Goal: Information Seeking & Learning: Learn about a topic

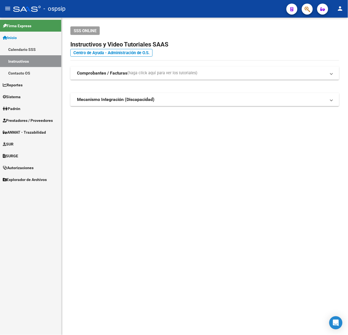
click at [106, 190] on mat-sidenav-content "SSS ONLINE Instructivos y Video Tutoriales SAAS Centro de Ayuda - Administració…" at bounding box center [205, 176] width 286 height 317
click at [45, 115] on link "Prestadores / Proveedores" at bounding box center [30, 120] width 61 height 12
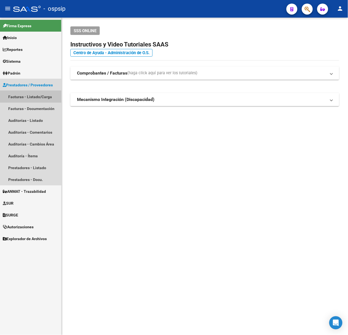
click at [41, 98] on link "Facturas - Listado/Carga" at bounding box center [30, 97] width 61 height 12
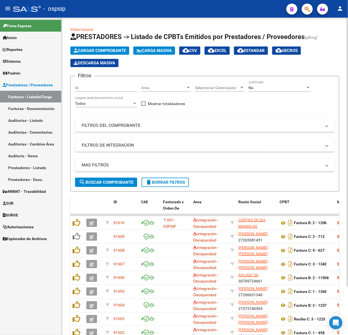
click at [259, 85] on div "No Confirmado" at bounding box center [280, 86] width 62 height 11
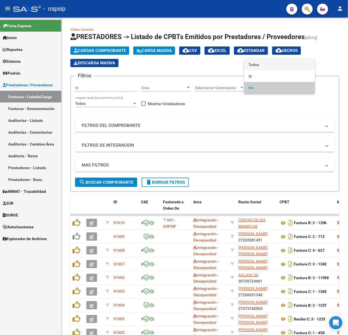
click at [262, 63] on span "Todos" at bounding box center [280, 65] width 62 height 12
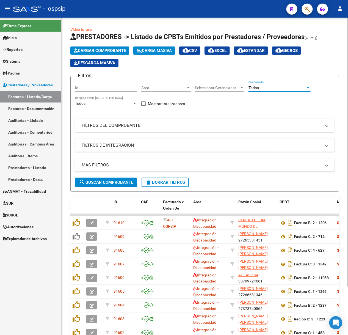
click at [226, 120] on mat-expansion-panel-header "FILTROS DEL COMPROBANTE" at bounding box center [205, 125] width 260 height 13
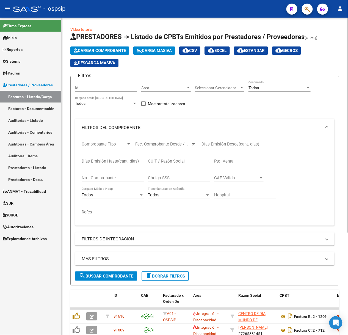
click at [121, 176] on input "Nro. Comprobante" at bounding box center [113, 177] width 62 height 5
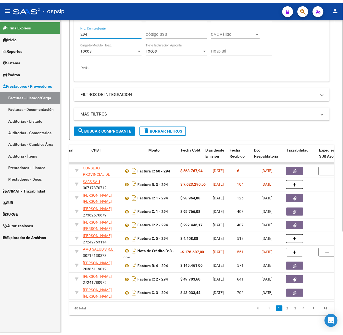
scroll to position [0, 186]
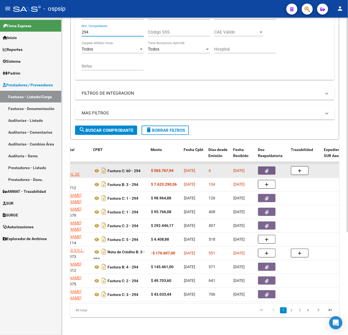
type input "294"
click at [261, 167] on button "button" at bounding box center [267, 171] width 18 height 8
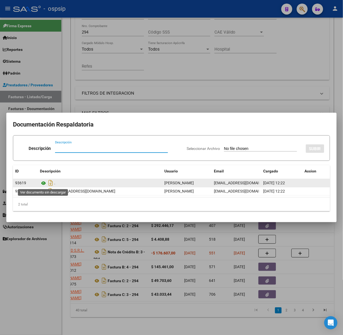
click at [42, 183] on icon at bounding box center [43, 183] width 7 height 7
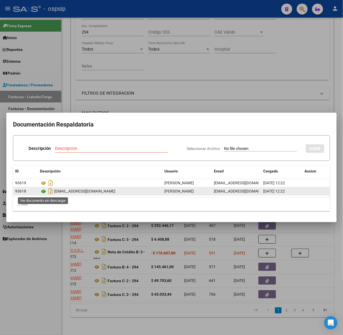
click at [42, 189] on icon at bounding box center [43, 191] width 7 height 7
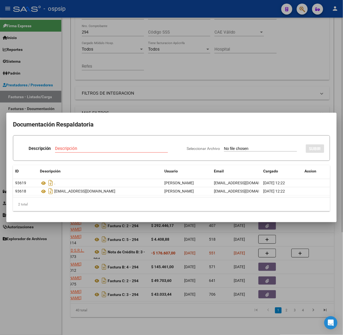
drag, startPoint x: 255, startPoint y: 74, endPoint x: 263, endPoint y: 30, distance: 44.5
click at [254, 74] on div at bounding box center [171, 167] width 343 height 335
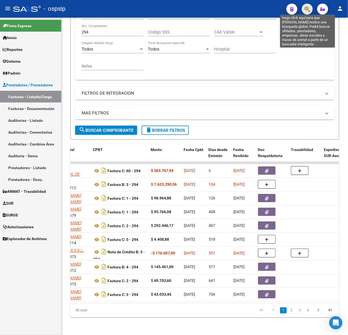
click at [308, 7] on icon "button" at bounding box center [307, 9] width 5 height 6
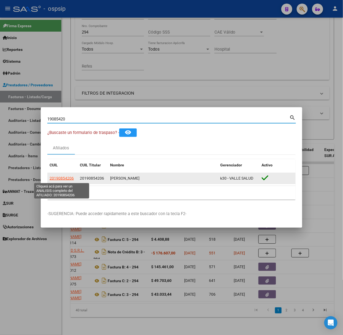
click at [57, 180] on span "20190854206" at bounding box center [61, 178] width 24 height 4
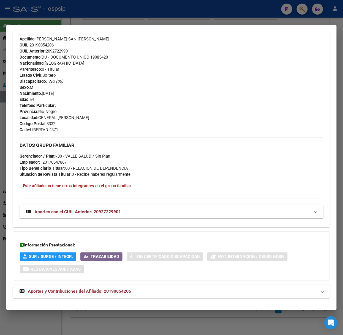
scroll to position [188, 0]
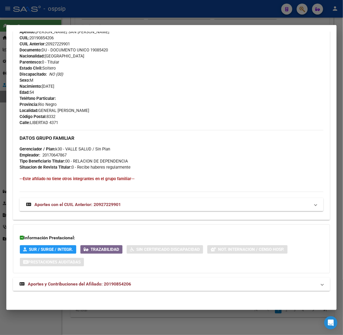
click at [162, 285] on mat-panel-title "Aportes y Contribuciones del Afiliado: 20190854206" at bounding box center [168, 284] width 297 height 7
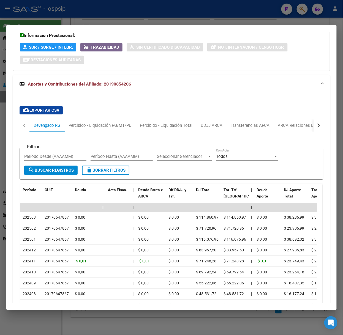
scroll to position [456, 0]
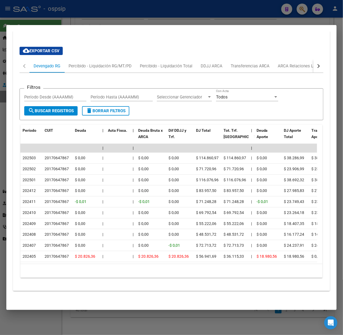
drag, startPoint x: 121, startPoint y: 9, endPoint x: 251, endPoint y: 57, distance: 138.7
click at [122, 10] on div at bounding box center [171, 167] width 343 height 335
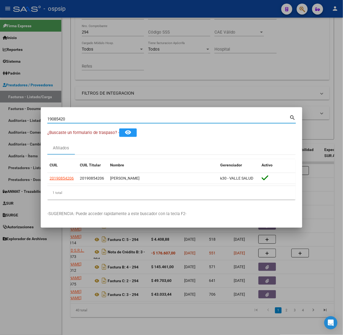
click at [148, 121] on input "19085420" at bounding box center [168, 119] width 242 height 5
type input "41358473"
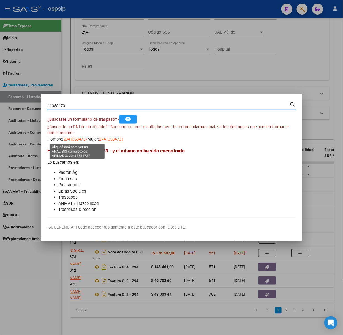
click at [83, 140] on span "20413584737" at bounding box center [75, 139] width 24 height 5
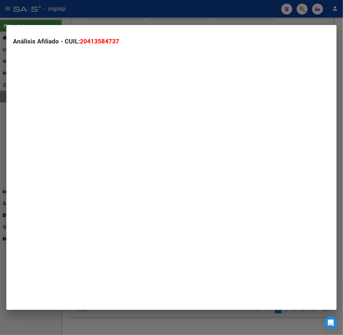
type textarea "20413584737"
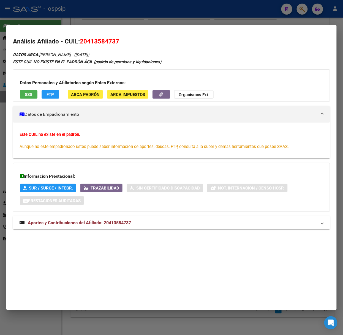
click at [128, 225] on span "Aportes y Contribuciones del Afiliado: 20413584737" at bounding box center [79, 222] width 103 height 5
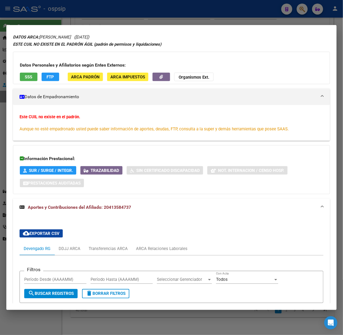
scroll to position [0, 0]
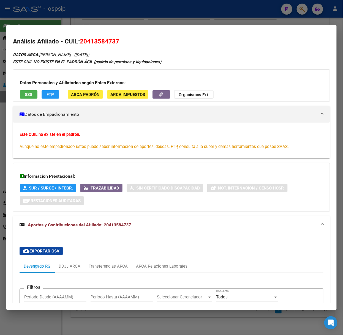
click at [27, 94] on span "SSS" at bounding box center [28, 94] width 7 height 5
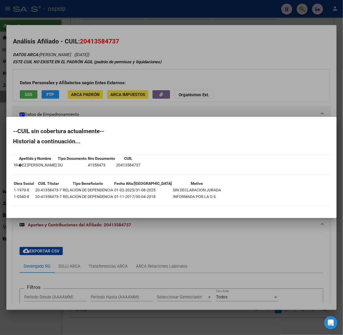
click at [74, 83] on div at bounding box center [171, 167] width 343 height 335
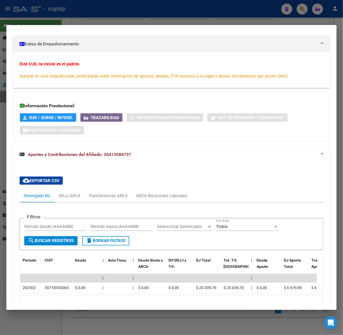
scroll to position [108, 0]
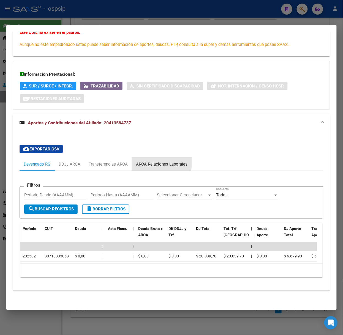
click at [154, 158] on div "ARCA Relaciones Laborales" at bounding box center [162, 164] width 60 height 13
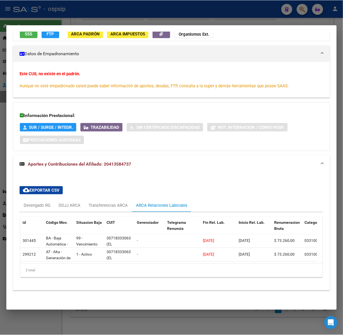
scroll to position [66, 0]
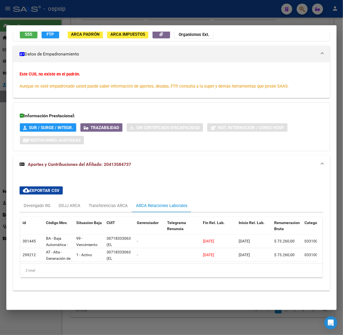
click at [81, 19] on div at bounding box center [171, 167] width 343 height 335
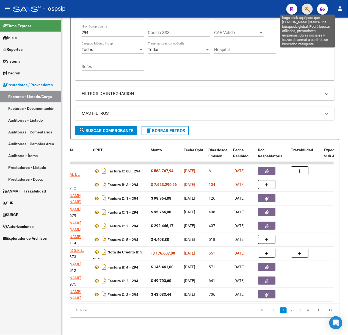
click at [310, 8] on icon "button" at bounding box center [307, 9] width 5 height 6
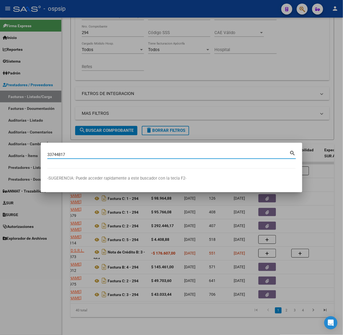
type input "33744817"
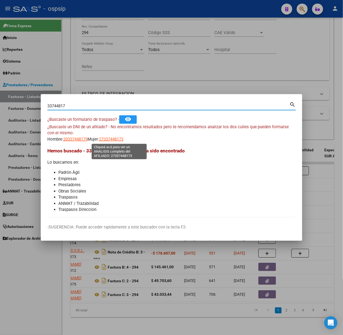
click at [123, 140] on span "27337448173" at bounding box center [111, 139] width 24 height 5
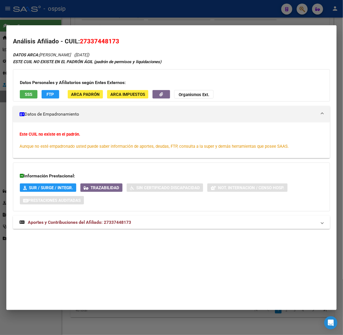
click at [131, 216] on mat-expansion-panel-header "Aportes y Contribuciones del Afiliado: 27337448173" at bounding box center [171, 222] width 317 height 13
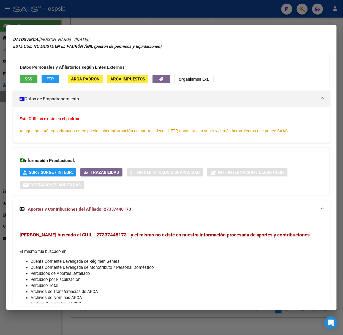
scroll to position [0, 0]
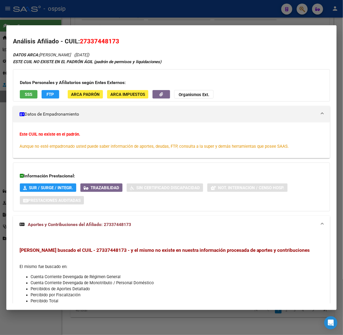
click at [30, 98] on button "SSS" at bounding box center [29, 94] width 18 height 9
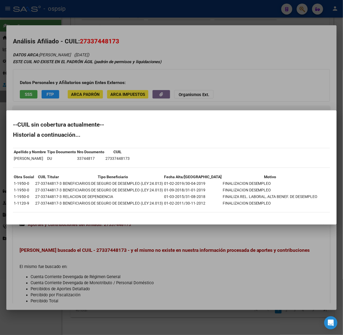
click at [102, 71] on div at bounding box center [171, 167] width 343 height 335
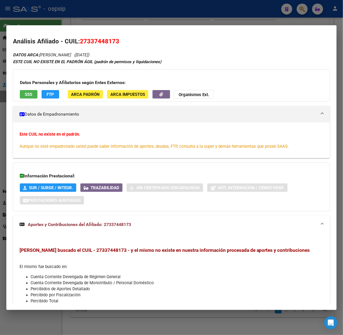
click at [106, 17] on div at bounding box center [171, 167] width 343 height 335
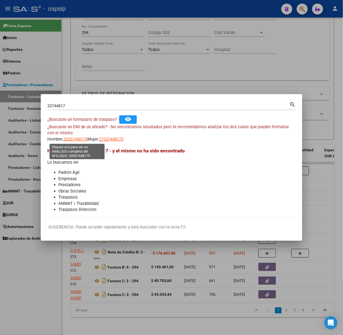
click at [70, 141] on span "20337448179" at bounding box center [75, 139] width 24 height 5
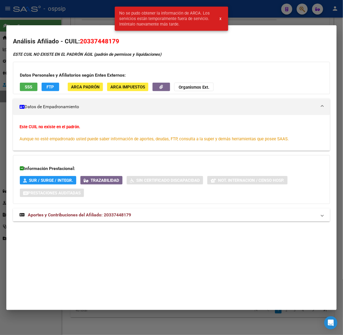
click at [79, 24] on div at bounding box center [171, 167] width 343 height 335
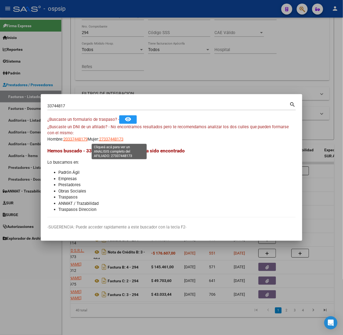
click at [123, 138] on span "27337448173" at bounding box center [111, 139] width 24 height 5
type textarea "27337448173"
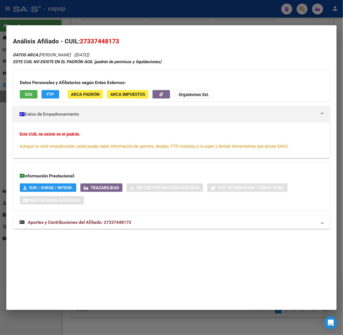
click at [75, 29] on mat-dialog-container "Análisis Afiliado - CUIL: 27337448173 DATOS ARCA: [PERSON_NAME] ([DATE]) ESTE C…" at bounding box center [171, 167] width 330 height 285
click at [75, 23] on div at bounding box center [171, 167] width 343 height 335
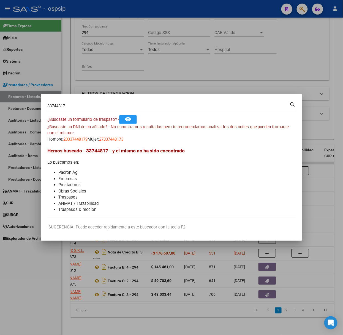
click at [97, 104] on input "33744817" at bounding box center [168, 106] width 242 height 5
type input "35601150"
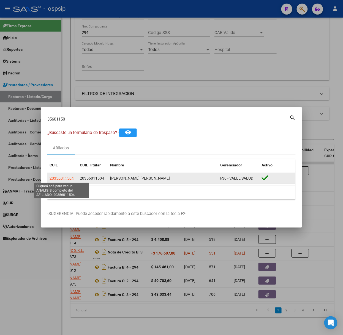
click at [68, 180] on span "20356011504" at bounding box center [61, 178] width 24 height 4
type textarea "20356011504"
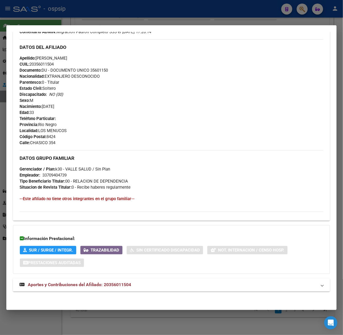
scroll to position [179, 0]
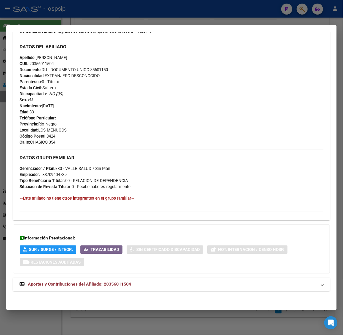
click at [116, 279] on mat-expansion-panel-header "Aportes y Contribuciones del Afiliado: 20356011504" at bounding box center [171, 284] width 317 height 13
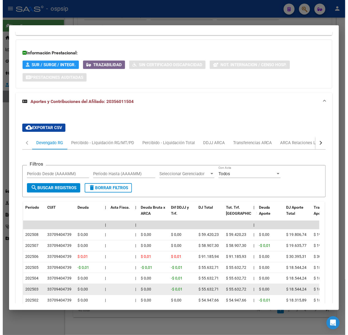
scroll to position [447, 0]
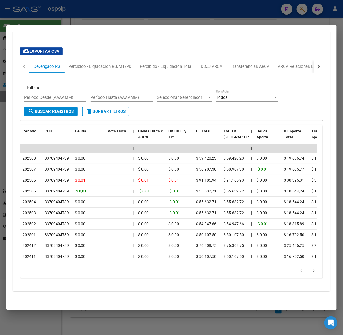
click at [117, 18] on div at bounding box center [171, 167] width 343 height 335
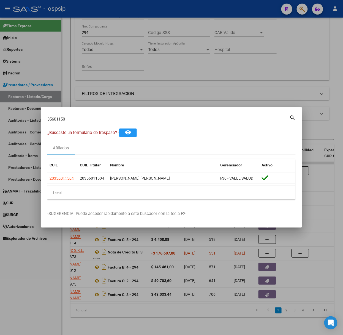
click at [111, 74] on div at bounding box center [171, 167] width 343 height 335
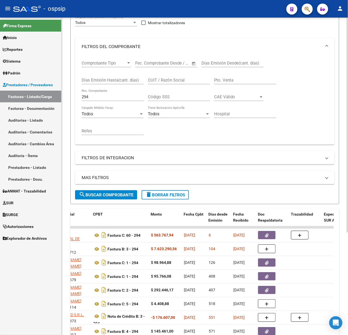
scroll to position [5, 0]
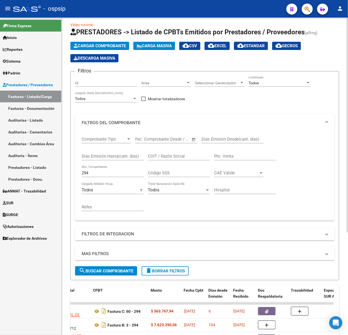
click at [117, 171] on input "294" at bounding box center [113, 173] width 62 height 5
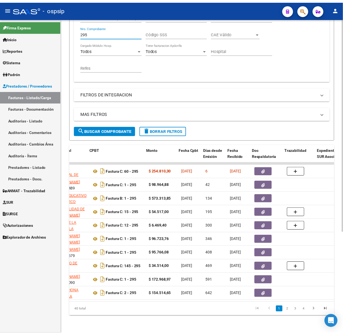
scroll to position [0, 189]
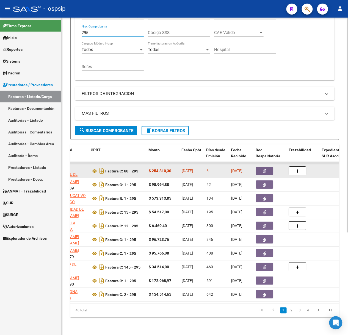
type input "295"
click at [265, 170] on icon "button" at bounding box center [265, 172] width 4 height 4
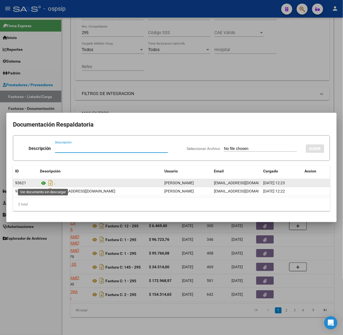
click at [41, 183] on icon at bounding box center [43, 183] width 7 height 7
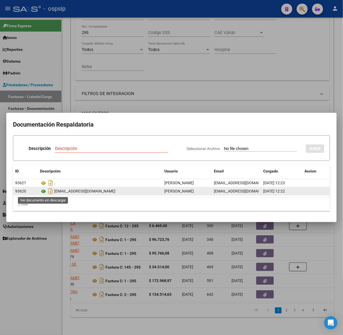
click at [41, 192] on icon at bounding box center [43, 191] width 7 height 7
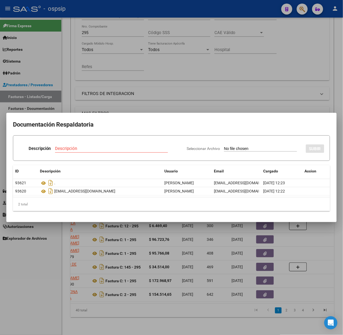
click at [126, 89] on div at bounding box center [171, 167] width 343 height 335
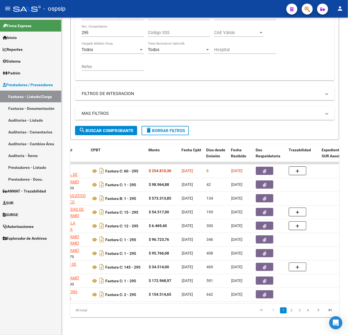
click at [312, 7] on button "button" at bounding box center [307, 9] width 11 height 11
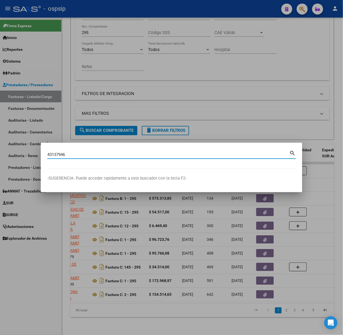
type input "43137946"
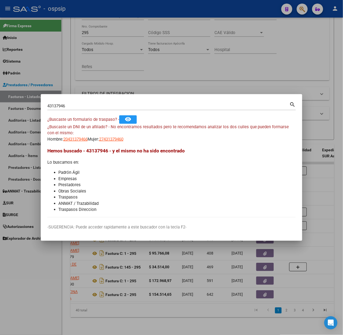
click at [83, 134] on div "¿Buscaste un DNI de un afiliado? - No encontramos resultados pero te recomendam…" at bounding box center [171, 133] width 248 height 19
click at [82, 133] on div "¿Buscaste un DNI de un afiliado? - No encontramos resultados pero te recomendam…" at bounding box center [171, 133] width 248 height 19
click at [83, 140] on span "20431379466" at bounding box center [75, 139] width 24 height 5
type textarea "20431379466"
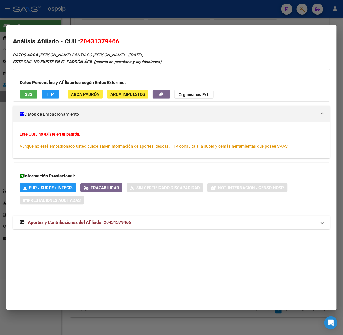
click at [132, 226] on mat-panel-title "Aportes y Contribuciones del Afiliado: 20431379466" at bounding box center [168, 222] width 297 height 7
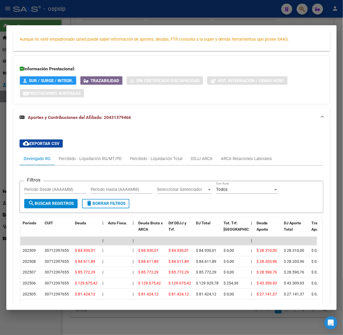
scroll to position [148, 0]
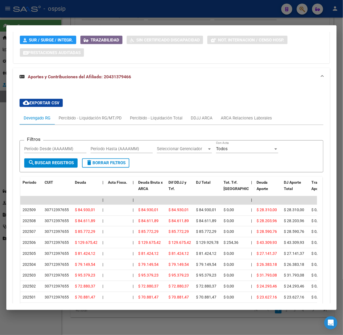
click at [47, 16] on div at bounding box center [171, 167] width 343 height 335
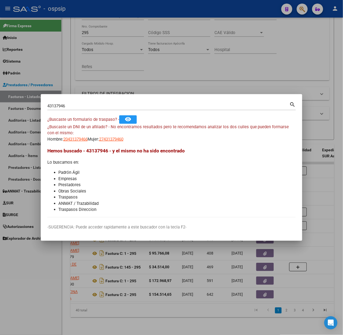
click at [95, 101] on div "43137946 Buscar (apellido, dni, [PERSON_NAME], [PERSON_NAME], cuit, obra social…" at bounding box center [171, 105] width 248 height 9
click at [96, 107] on input "43137946" at bounding box center [168, 106] width 242 height 5
type input "31796550"
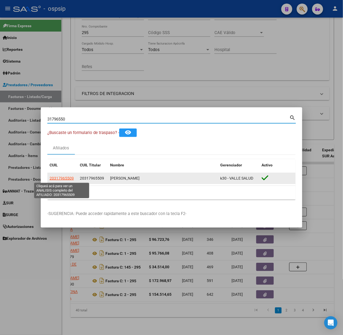
click at [66, 177] on span "20317965509" at bounding box center [61, 178] width 24 height 4
type textarea "20317965509"
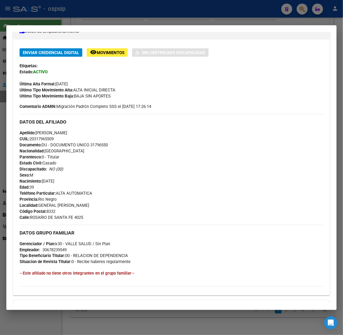
scroll to position [179, 0]
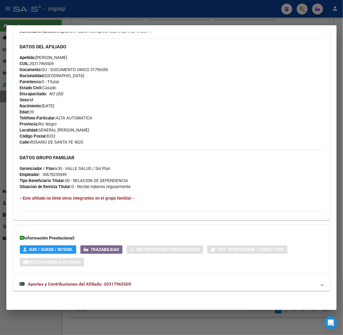
click at [115, 279] on mat-expansion-panel-header "Aportes y Contribuciones del Afiliado: 20317965509" at bounding box center [171, 284] width 317 height 13
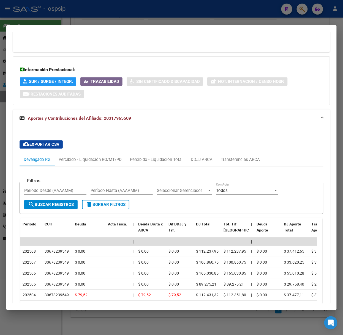
scroll to position [388, 0]
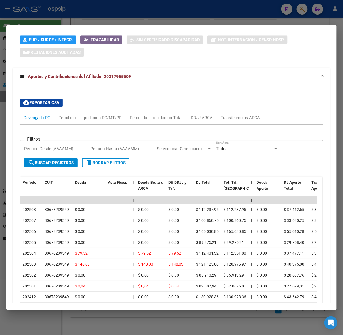
click at [115, 20] on div at bounding box center [171, 167] width 343 height 335
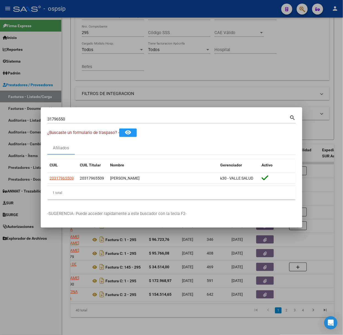
click at [106, 121] on input "31796550" at bounding box center [168, 119] width 242 height 5
type input "36339542"
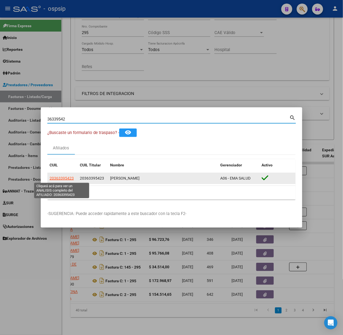
click at [71, 176] on span "20363395423" at bounding box center [61, 178] width 24 height 4
type textarea "20363395423"
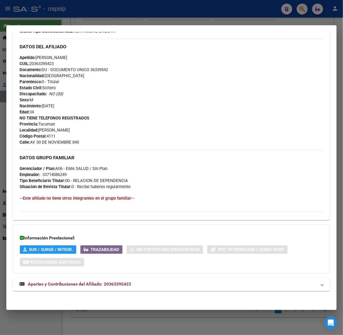
click at [90, 283] on span "Aportes y Contribuciones del Afiliado: 20363395423" at bounding box center [79, 284] width 103 height 5
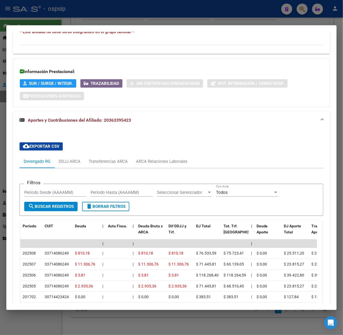
scroll to position [386, 0]
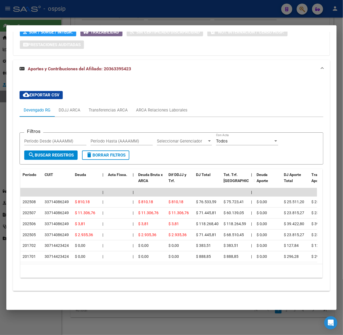
click at [70, 7] on div at bounding box center [171, 167] width 343 height 335
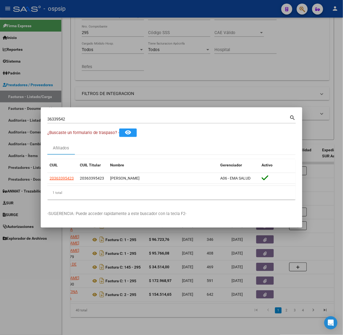
click at [100, 120] on input "36339542" at bounding box center [168, 119] width 242 height 5
type input "50271881"
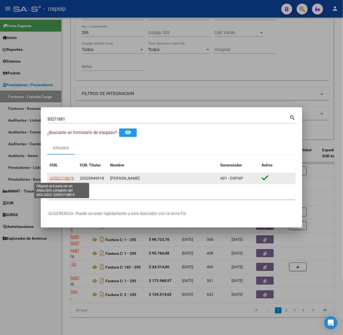
click at [68, 178] on span "23502718819" at bounding box center [61, 178] width 24 height 4
type textarea "23502718819"
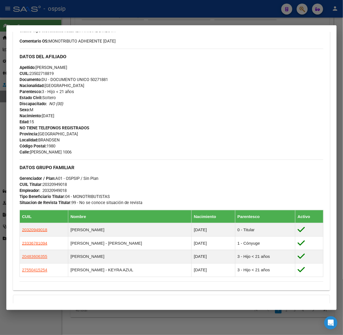
scroll to position [246, 0]
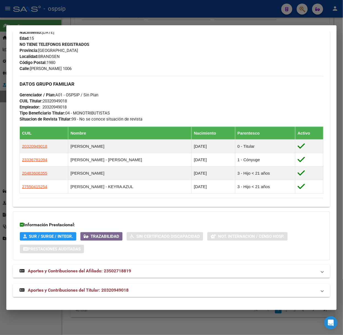
click at [93, 299] on div "Análisis Afiliado - CUIL: 23502718819 DATOS PADRÓN ÁGIL: [PERSON_NAME] | ACTIVO…" at bounding box center [171, 47] width 317 height 513
click at [92, 295] on mat-expansion-panel-header "Aportes y Contribuciones del Titular: 20320949018" at bounding box center [171, 290] width 317 height 13
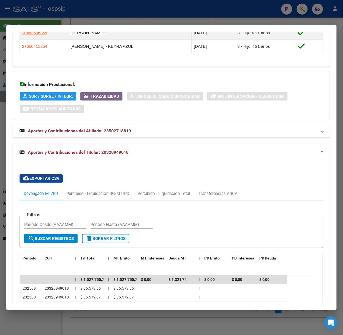
scroll to position [491, 0]
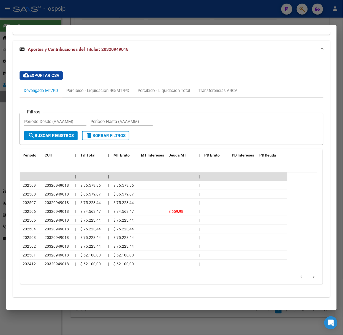
click at [70, 23] on div at bounding box center [171, 167] width 343 height 335
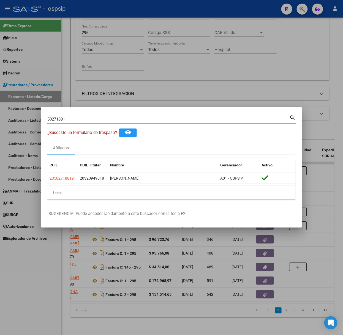
click at [76, 120] on input "50271881" at bounding box center [168, 119] width 242 height 5
type input "52094704"
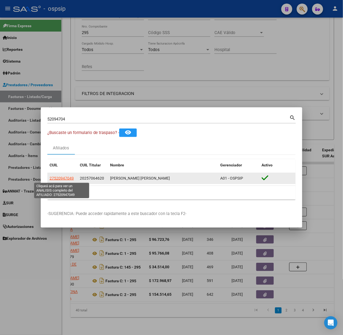
click at [65, 178] on span "27520947049" at bounding box center [61, 178] width 24 height 4
type textarea "27520947049"
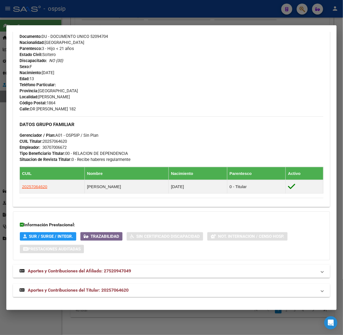
click at [108, 288] on strong "Aportes y Contribuciones del Titular: 20257064620" at bounding box center [74, 291] width 109 height 7
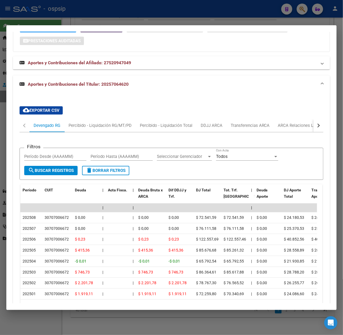
scroll to position [411, 0]
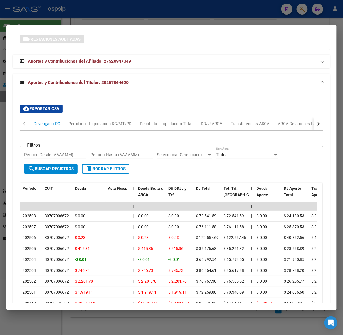
click at [51, 18] on div at bounding box center [171, 167] width 343 height 335
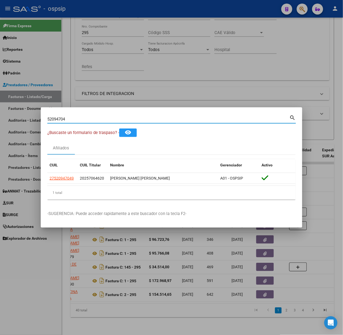
click at [83, 119] on input "52094704" at bounding box center [168, 119] width 242 height 5
type input "35162498"
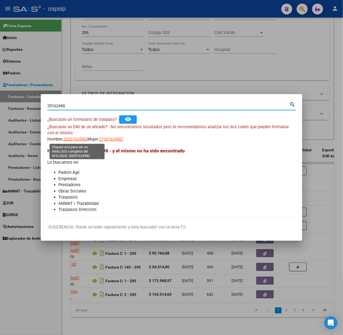
click at [79, 137] on span "20351624982" at bounding box center [75, 139] width 24 height 5
type textarea "20351624982"
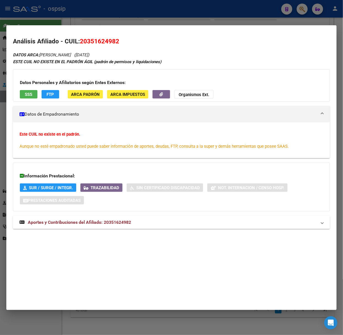
click at [123, 231] on div "DATOS ARCA: [PERSON_NAME] ([DATE]) ESTE CUIL NO EXISTE EN EL PADRÓN ÁGIL (padró…" at bounding box center [171, 143] width 317 height 184
click at [122, 228] on mat-expansion-panel-header "Aportes y Contribuciones del Afiliado: 20351624982" at bounding box center [171, 222] width 317 height 13
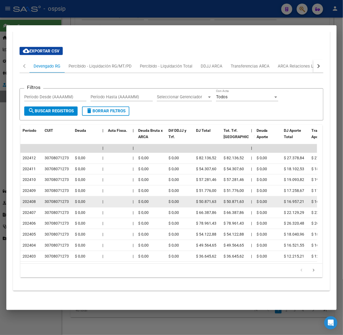
scroll to position [0, 0]
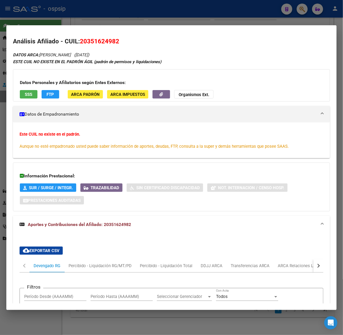
click at [33, 97] on button "SSS" at bounding box center [29, 94] width 18 height 9
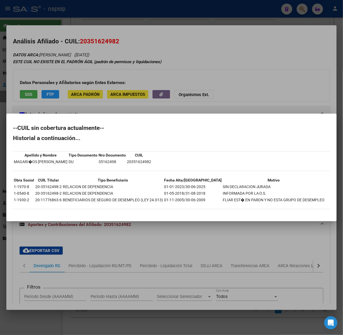
click at [33, 97] on div at bounding box center [171, 167] width 343 height 335
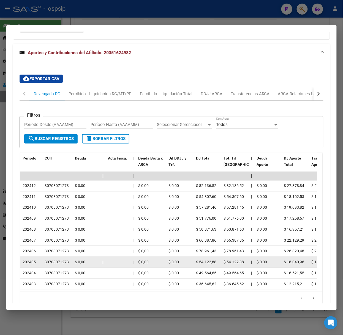
scroll to position [207, 0]
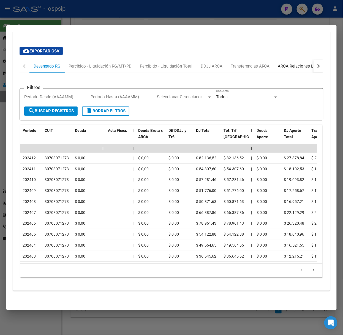
click at [293, 60] on div "ARCA Relaciones Laborales" at bounding box center [304, 66] width 60 height 13
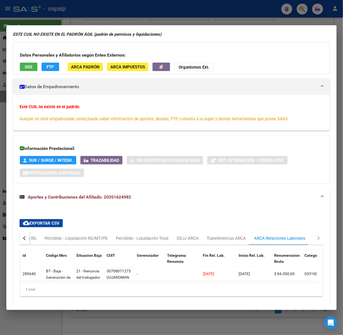
scroll to position [52, 0]
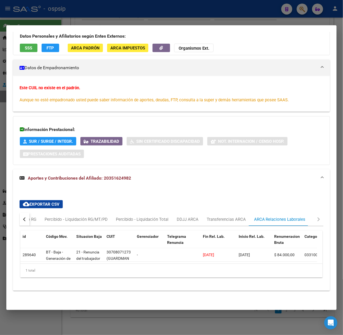
click at [52, 18] on div at bounding box center [171, 167] width 343 height 335
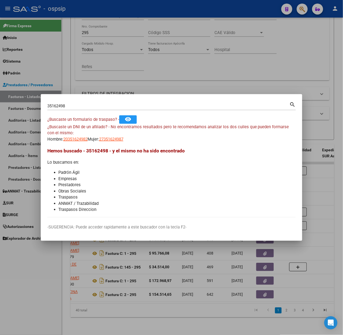
click at [84, 108] on input "35162498" at bounding box center [168, 106] width 242 height 5
type input "35891261"
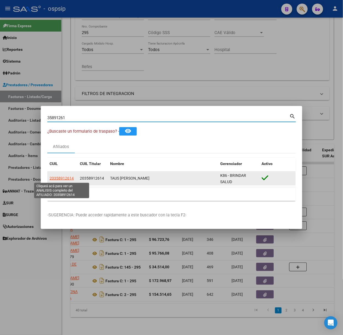
click at [59, 177] on span "20358912614" at bounding box center [61, 178] width 24 height 4
type textarea "20358912614"
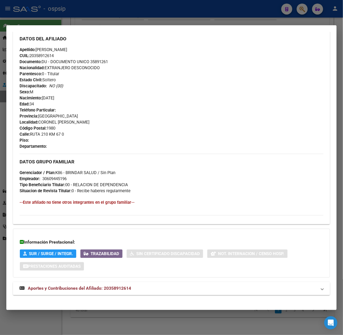
click at [135, 292] on mat-panel-title "Aportes y Contribuciones del Afiliado: 20358912614" at bounding box center [168, 289] width 297 height 7
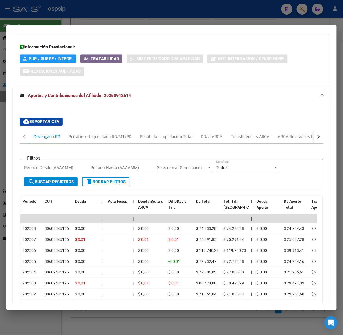
scroll to position [447, 0]
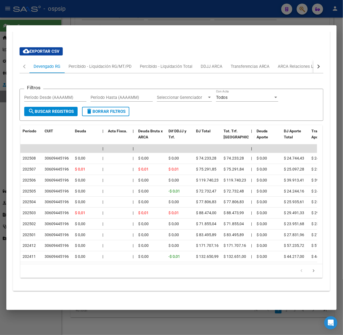
click at [134, 5] on div at bounding box center [171, 167] width 343 height 335
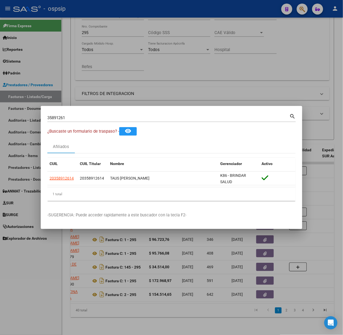
click at [118, 117] on input "35891261" at bounding box center [168, 117] width 242 height 5
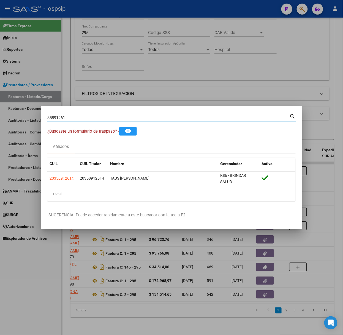
click at [118, 117] on input "35891261" at bounding box center [168, 117] width 242 height 5
type input "35891176"
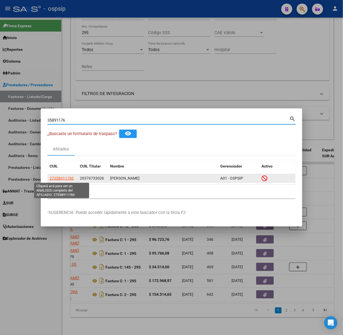
click at [52, 178] on span "27358911760" at bounding box center [61, 178] width 24 height 4
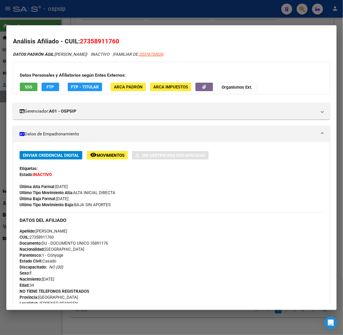
scroll to position [223, 0]
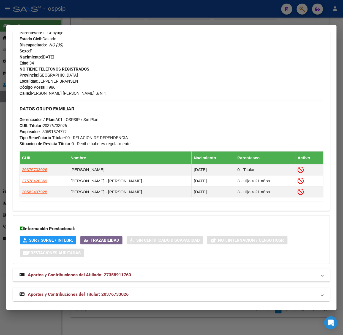
click at [126, 293] on strong "Aportes y Contribuciones del Titular: 20376733026" at bounding box center [74, 295] width 109 height 7
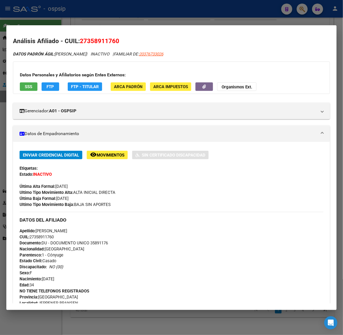
scroll to position [0, 0]
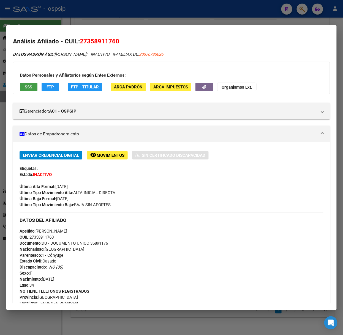
click at [32, 88] on span "SSS" at bounding box center [28, 87] width 7 height 5
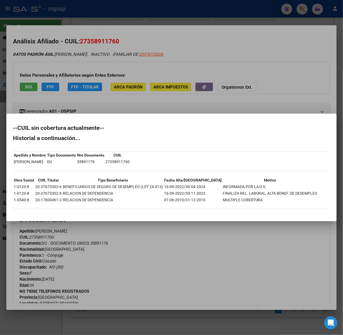
click at [56, 87] on div at bounding box center [171, 167] width 343 height 335
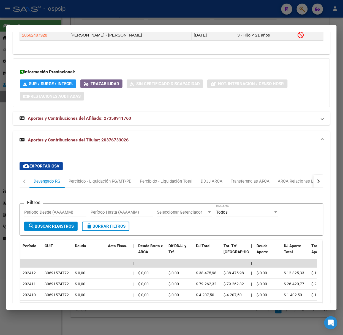
scroll to position [419, 0]
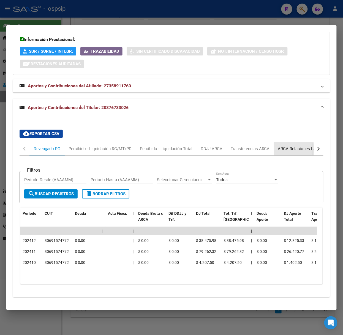
click at [294, 146] on div "ARCA Relaciones Laborales" at bounding box center [303, 149] width 51 height 6
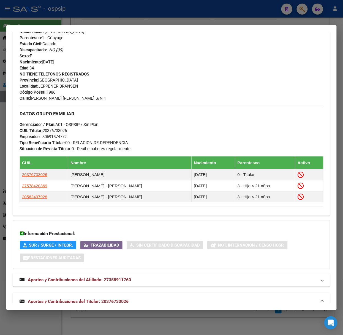
scroll to position [282, 0]
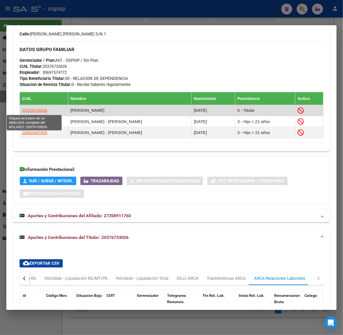
click at [40, 111] on span "20376733026" at bounding box center [34, 110] width 25 height 5
type textarea "20376733026"
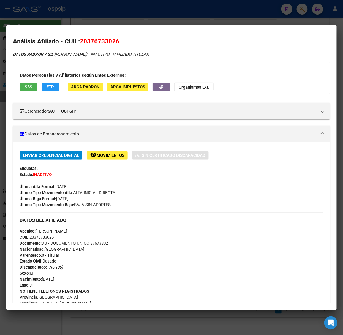
click at [24, 84] on button "SSS" at bounding box center [29, 87] width 18 height 9
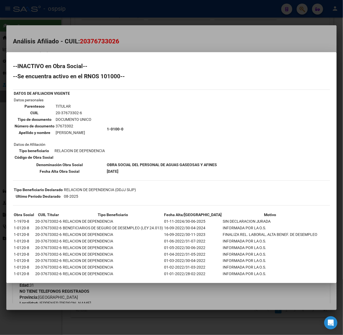
click at [74, 35] on div at bounding box center [171, 167] width 343 height 335
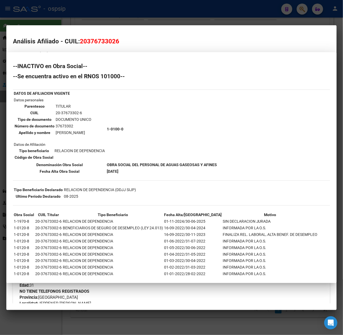
click at [73, 19] on div at bounding box center [171, 167] width 343 height 335
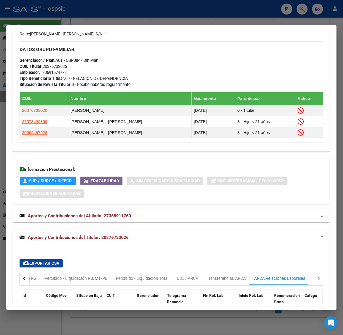
click at [66, 13] on div at bounding box center [171, 167] width 343 height 335
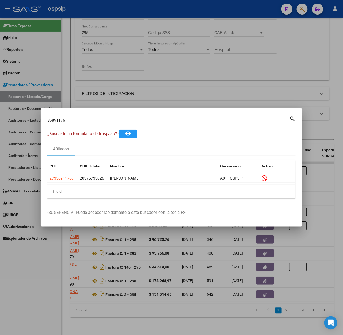
click at [72, 125] on div "35891176 Buscar (apellido, dni, [PERSON_NAME], nro traspaso, cuit, obra social)…" at bounding box center [171, 122] width 248 height 15
click at [72, 119] on input "35891176" at bounding box center [168, 120] width 242 height 5
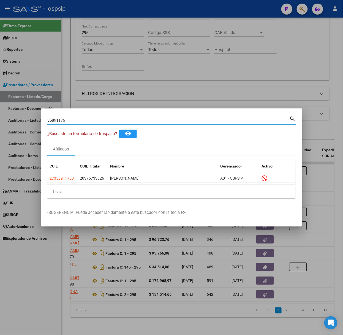
click at [72, 119] on input "35891176" at bounding box center [168, 120] width 242 height 5
type input "57842036"
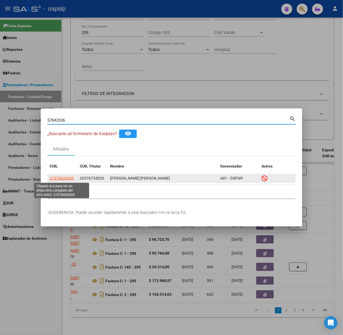
click at [55, 181] on span "27578420369" at bounding box center [61, 178] width 24 height 4
type textarea "27578420369"
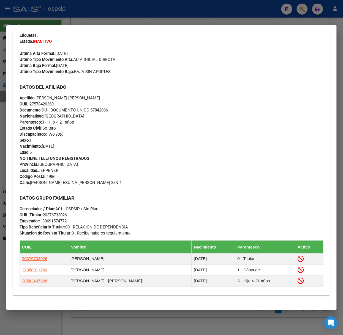
scroll to position [223, 0]
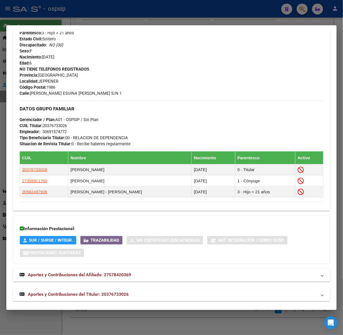
click at [139, 294] on mat-panel-title "Aportes y Contribuciones del Titular: 20376733026" at bounding box center [168, 295] width 297 height 7
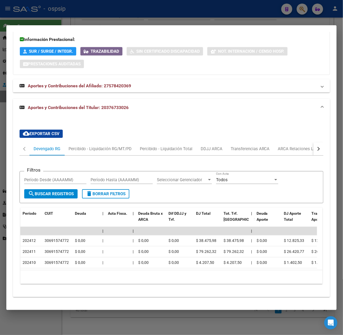
scroll to position [419, 0]
click at [299, 142] on div "ARCA Relaciones Laborales" at bounding box center [304, 148] width 60 height 13
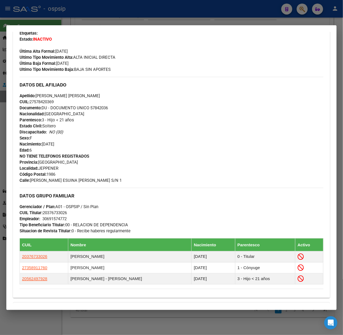
scroll to position [0, 0]
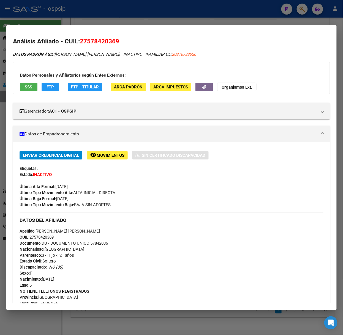
click at [34, 85] on button "SSS" at bounding box center [29, 87] width 18 height 9
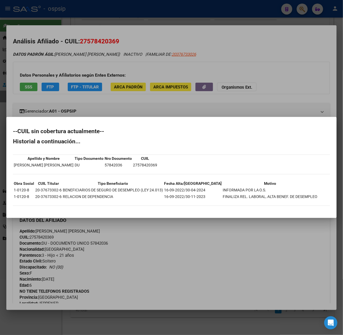
click at [71, 57] on div at bounding box center [171, 167] width 343 height 335
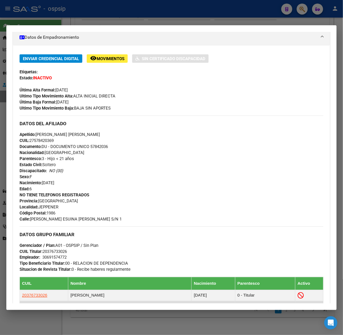
scroll to position [183, 0]
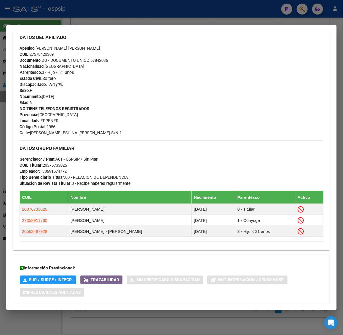
click at [88, 17] on div at bounding box center [171, 167] width 343 height 335
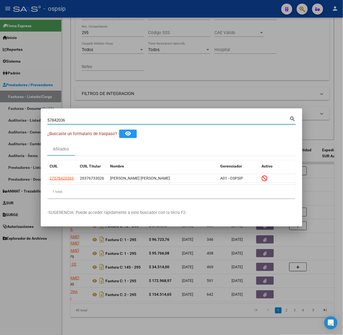
click at [93, 123] on input "57842036" at bounding box center [168, 120] width 242 height 5
click at [93, 122] on input "57842036" at bounding box center [168, 120] width 242 height 5
type input "57164833"
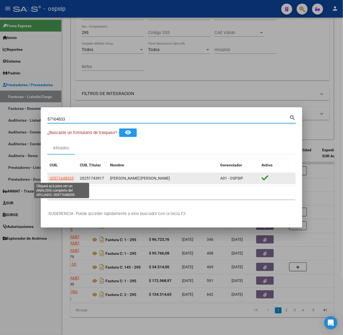
click at [65, 181] on span "20571648335" at bounding box center [61, 178] width 24 height 4
type textarea "20571648335"
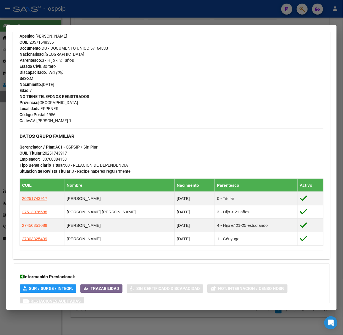
scroll to position [236, 0]
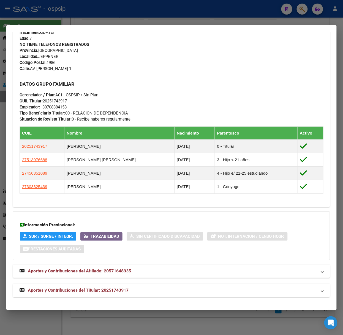
click at [120, 295] on mat-expansion-panel-header "Aportes y Contribuciones del Titular: 20251743917" at bounding box center [171, 290] width 317 height 13
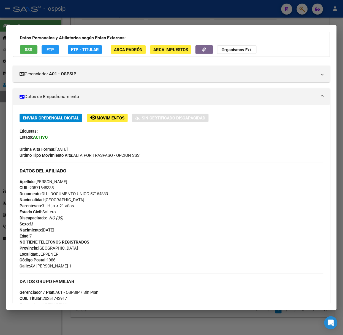
scroll to position [0, 0]
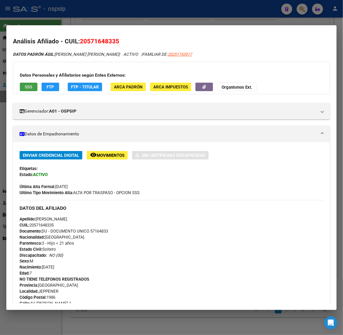
click at [36, 88] on button "SSS" at bounding box center [29, 87] width 18 height 9
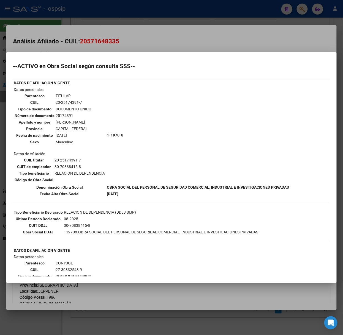
click at [91, 40] on div at bounding box center [171, 167] width 343 height 335
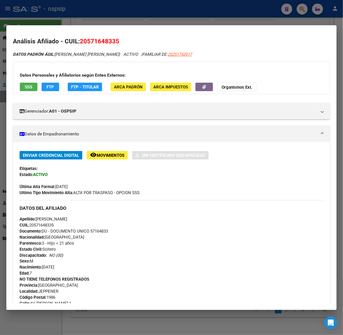
drag, startPoint x: 103, startPoint y: 26, endPoint x: 101, endPoint y: 20, distance: 6.4
click at [103, 23] on div "57164833 Buscar (apellido, dni, cuil, nro traspaso, cuit, obra social) search ¿…" at bounding box center [171, 167] width 343 height 335
click at [101, 20] on div at bounding box center [171, 167] width 343 height 335
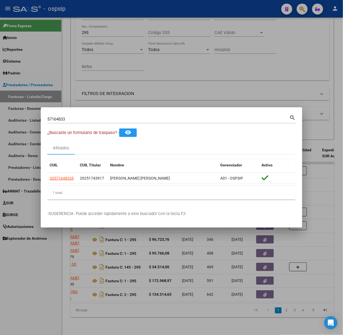
drag, startPoint x: 87, startPoint y: 126, endPoint x: 92, endPoint y: 123, distance: 5.8
click at [87, 126] on div "57164833 Buscar (apellido, dni, [PERSON_NAME], [PERSON_NAME], cuit, obra social…" at bounding box center [171, 121] width 248 height 15
click at [94, 116] on div "57164833 Buscar (apellido, dni, [PERSON_NAME], [PERSON_NAME], cuit, obra social)" at bounding box center [168, 119] width 242 height 8
click at [93, 118] on input "57164833" at bounding box center [168, 119] width 242 height 5
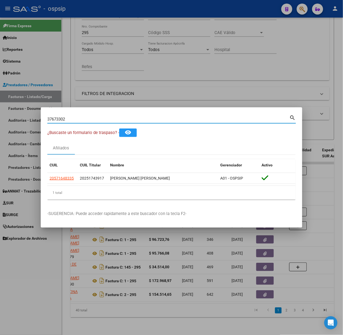
type input "37673302"
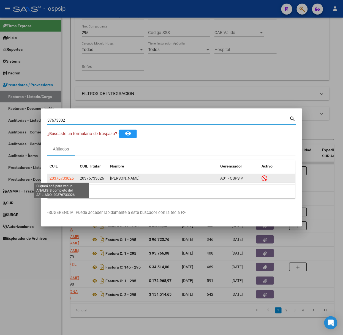
click at [70, 178] on span "20376733026" at bounding box center [61, 178] width 24 height 4
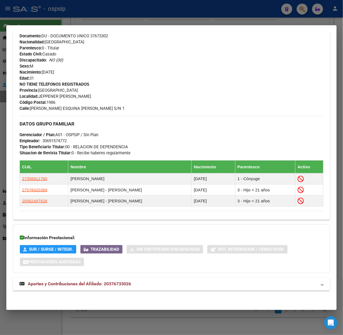
scroll to position [208, 0]
click at [147, 276] on div "DATOS PADRÓN ÁGIL: [PERSON_NAME] | INACTIVO | AFILIADO TITULAR Datos Personales…" at bounding box center [171, 71] width 317 height 454
click at [152, 278] on mat-expansion-panel-header "Aportes y Contribuciones del Afiliado: 20376733026" at bounding box center [171, 284] width 317 height 13
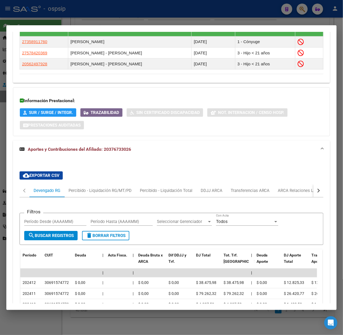
scroll to position [382, 0]
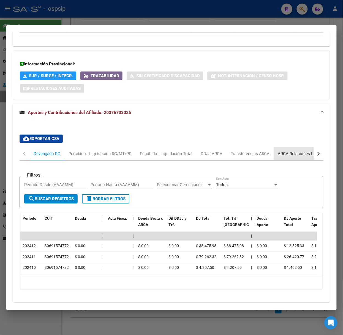
click at [281, 155] on div "ARCA Relaciones Laborales" at bounding box center [303, 154] width 51 height 6
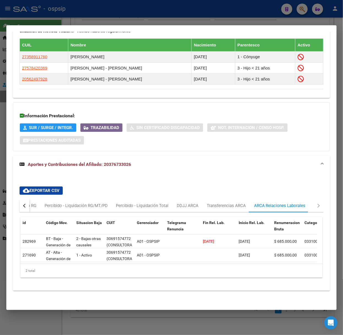
scroll to position [0, 0]
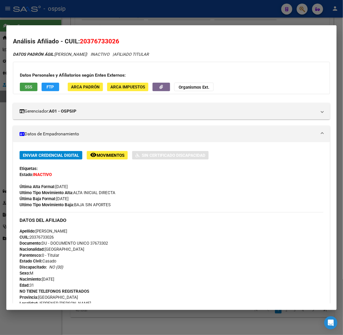
click at [29, 91] on button "SSS" at bounding box center [29, 87] width 18 height 9
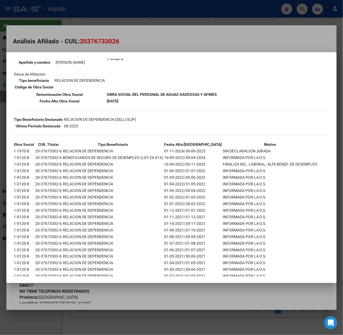
scroll to position [73, 0]
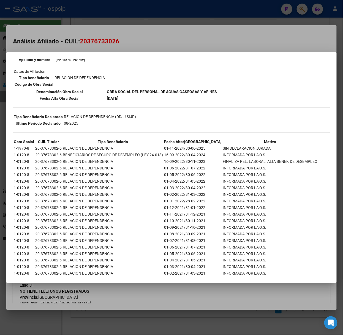
click at [136, 38] on div at bounding box center [171, 167] width 343 height 335
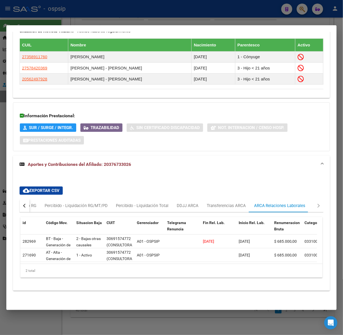
scroll to position [336, 0]
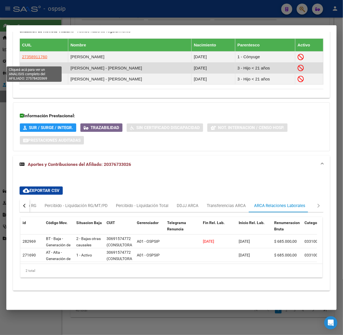
click at [32, 66] on span "27578420369" at bounding box center [34, 68] width 25 height 5
type textarea "27578420369"
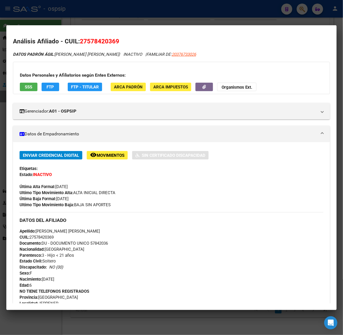
drag, startPoint x: 1, startPoint y: 31, endPoint x: 103, endPoint y: 149, distance: 155.4
click at [103, 148] on div "Enviar Credencial Digital remove_red_eye Movimientos Sin Certificado Discapacid…" at bounding box center [171, 288] width 317 height 292
click at [103, 150] on div "Enviar Credencial Digital remove_red_eye Movimientos Sin Certificado Discapacid…" at bounding box center [171, 288] width 317 height 292
click at [103, 152] on button "remove_red_eye Movimientos" at bounding box center [107, 155] width 41 height 9
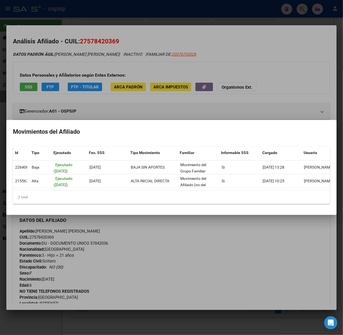
scroll to position [0, 13]
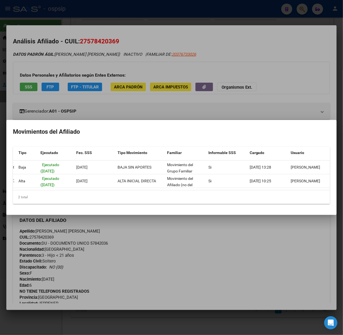
click at [145, 101] on div at bounding box center [171, 167] width 343 height 335
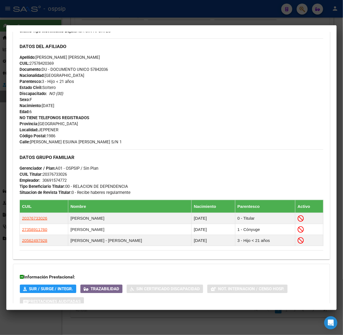
scroll to position [228, 0]
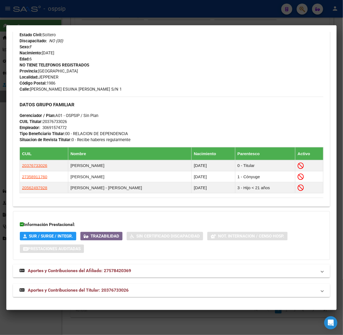
click at [148, 291] on mat-panel-title "Aportes y Contribuciones del Titular: 20376733026" at bounding box center [168, 291] width 297 height 7
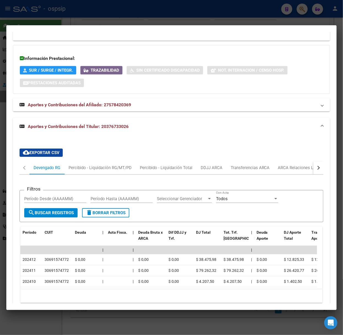
scroll to position [403, 0]
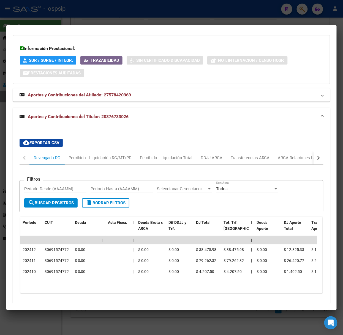
click at [178, 129] on div "cloud_download Exportar CSV Devengado RG Percibido - Liquidación RG/MT/PD Perci…" at bounding box center [171, 216] width 317 height 181
click at [160, 26] on mat-dialog-container "Análisis Afiliado - CUIL: 27578420369 DATOS PADRÓN ÁGIL: [PERSON_NAME] [PERSON_…" at bounding box center [171, 167] width 330 height 285
click at [156, 16] on div at bounding box center [171, 167] width 343 height 335
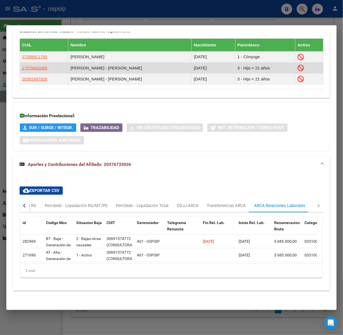
drag, startPoint x: 143, startPoint y: 12, endPoint x: 107, endPoint y: 66, distance: 65.0
click at [141, 15] on div at bounding box center [171, 167] width 343 height 335
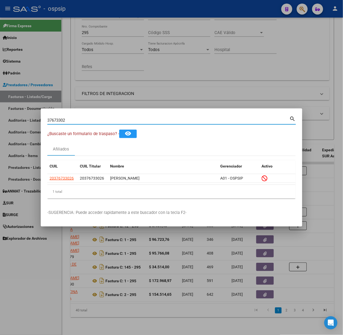
click at [107, 118] on input "37673302" at bounding box center [168, 120] width 242 height 5
type input "43394985"
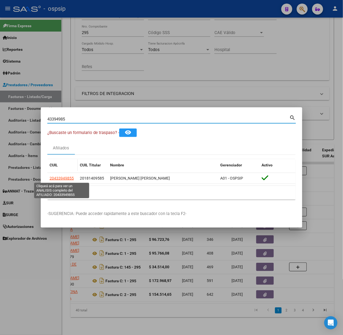
click at [60, 180] on span "20433949855" at bounding box center [61, 178] width 24 height 4
type textarea "20433949855"
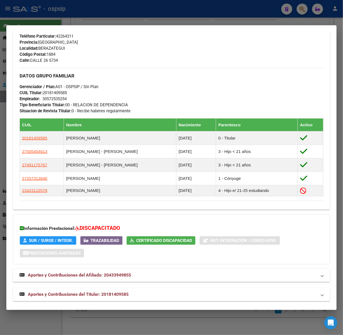
click at [108, 290] on mat-expansion-panel-header "Aportes y Contribuciones del Titular: 20181409585" at bounding box center [171, 294] width 317 height 13
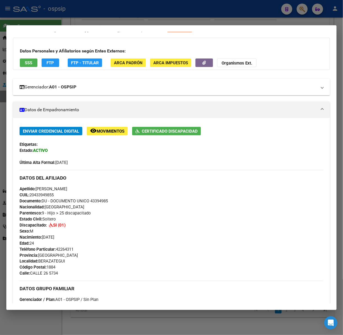
scroll to position [0, 0]
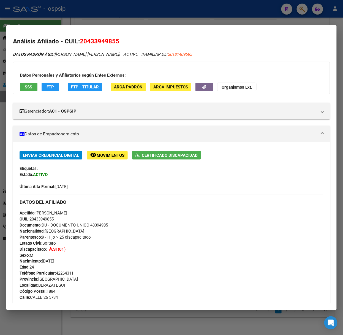
click at [35, 86] on button "SSS" at bounding box center [29, 87] width 18 height 9
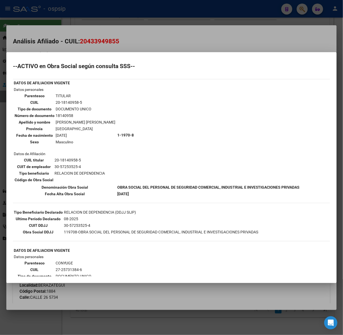
click at [57, 30] on div at bounding box center [171, 167] width 343 height 335
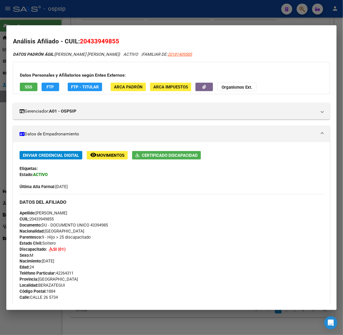
click at [54, 22] on div at bounding box center [171, 167] width 343 height 335
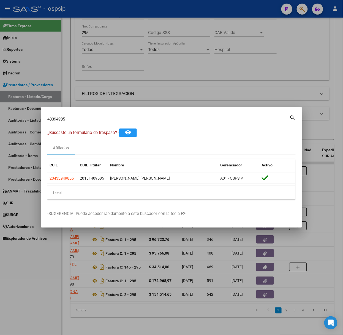
click at [81, 126] on div "43394985 Buscar (apellido, dni, [PERSON_NAME], [PERSON_NAME], cuit, obra social…" at bounding box center [171, 121] width 248 height 15
click at [79, 120] on input "43394985" at bounding box center [168, 119] width 242 height 5
type input "43251713"
click at [65, 179] on span "20432517137" at bounding box center [61, 178] width 24 height 4
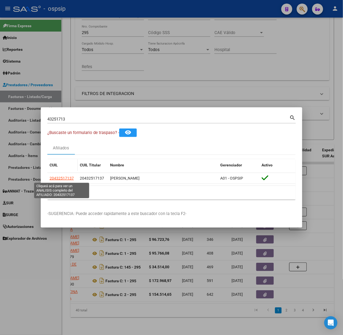
type textarea "20432517137"
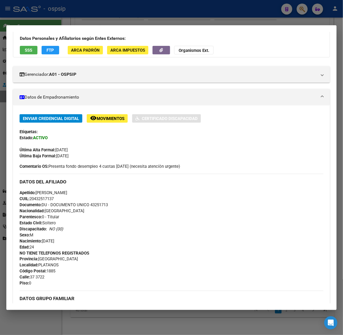
scroll to position [174, 0]
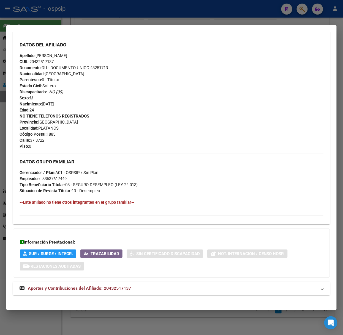
click at [108, 285] on mat-expansion-panel-header "Aportes y Contribuciones del Afiliado: 20432517137" at bounding box center [171, 288] width 317 height 13
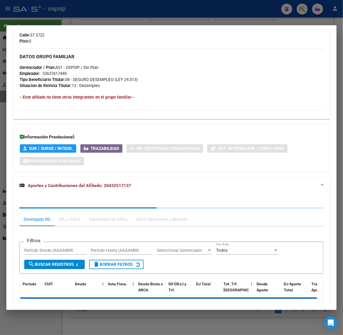
scroll to position [315, 0]
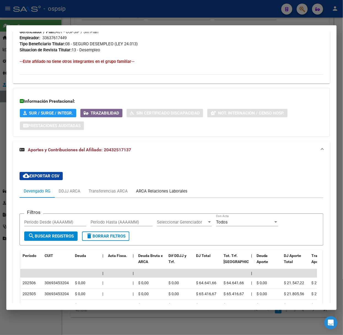
click at [185, 194] on div "ARCA Relaciones Laborales" at bounding box center [161, 191] width 51 height 6
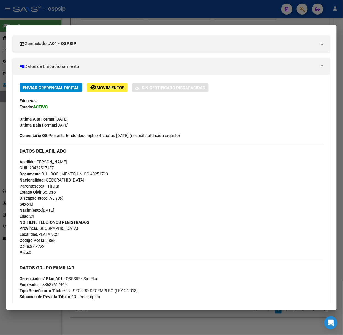
scroll to position [0, 0]
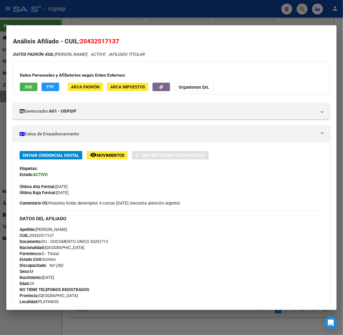
click at [30, 88] on span "SSS" at bounding box center [28, 87] width 7 height 5
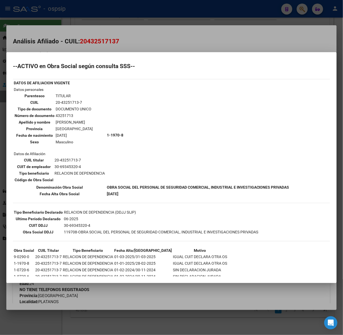
click at [69, 35] on div at bounding box center [171, 167] width 343 height 335
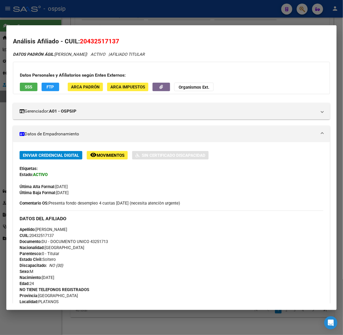
click at [38, 15] on div at bounding box center [171, 167] width 343 height 335
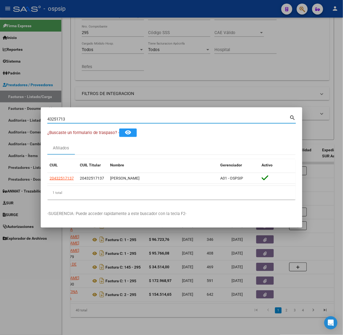
click at [93, 118] on input "43251713" at bounding box center [168, 119] width 242 height 5
type input "43394809"
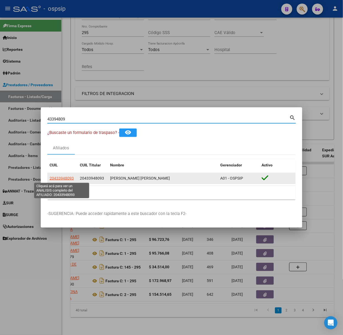
click at [65, 178] on span "20433948093" at bounding box center [61, 178] width 24 height 4
type textarea "20433948093"
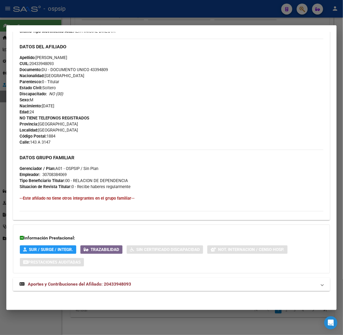
click at [111, 285] on span "Aportes y Contribuciones del Afiliado: 20433948093" at bounding box center [79, 284] width 103 height 5
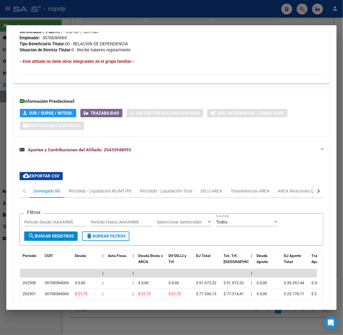
scroll to position [372, 0]
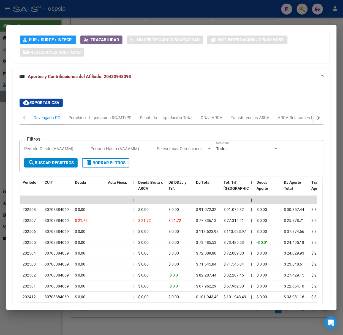
click at [81, 16] on div at bounding box center [171, 167] width 343 height 335
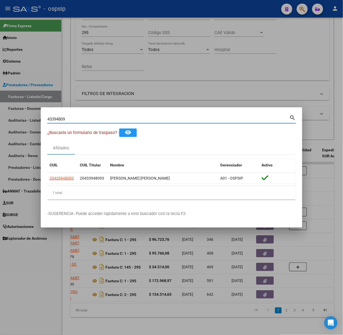
click at [108, 117] on input "43394809" at bounding box center [168, 119] width 242 height 5
type input "27565108"
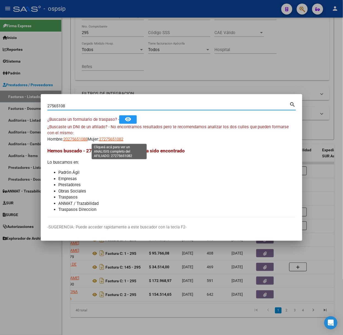
click at [110, 138] on span "27275651082" at bounding box center [111, 139] width 24 height 5
type textarea "27275651082"
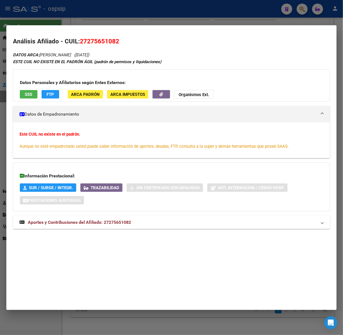
click at [119, 219] on strong "Aportes y Contribuciones del Afiliado: 27275651082" at bounding box center [75, 222] width 111 height 7
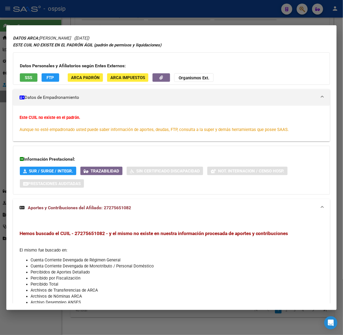
scroll to position [0, 0]
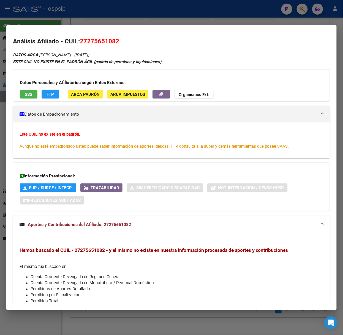
click at [20, 101] on div "Datos Personales y Afiliatorios según Entes Externos: SSS FTP ARCA Padrón ARCA …" at bounding box center [171, 85] width 317 height 32
click at [20, 96] on button "SSS" at bounding box center [29, 94] width 18 height 9
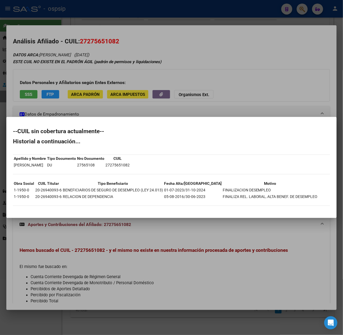
click at [52, 81] on div at bounding box center [171, 167] width 343 height 335
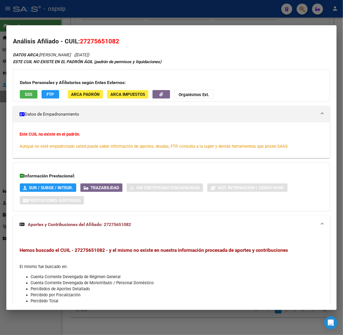
click at [97, 19] on div at bounding box center [171, 167] width 343 height 335
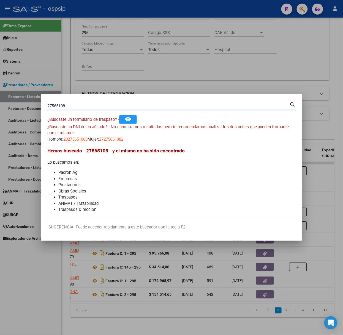
click at [76, 104] on input "27565108" at bounding box center [168, 106] width 242 height 5
type input "39117553"
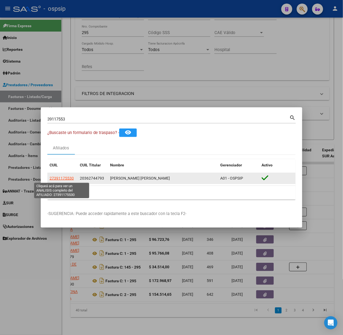
click at [68, 179] on span "27391175530" at bounding box center [61, 178] width 24 height 4
type textarea "27391175530"
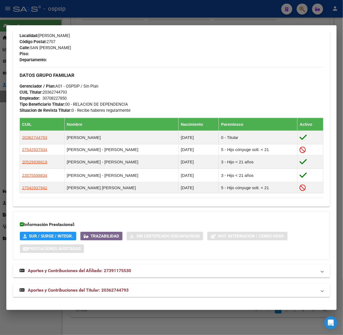
click at [123, 287] on mat-expansion-panel-header "Aportes y Contribuciones del Titular: 20362744793" at bounding box center [171, 290] width 317 height 13
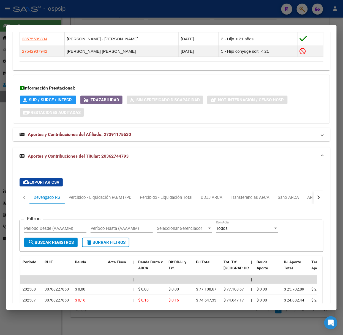
scroll to position [529, 0]
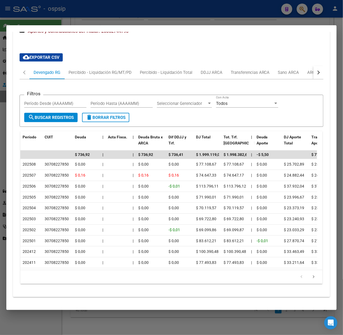
click at [70, 18] on div at bounding box center [171, 167] width 343 height 335
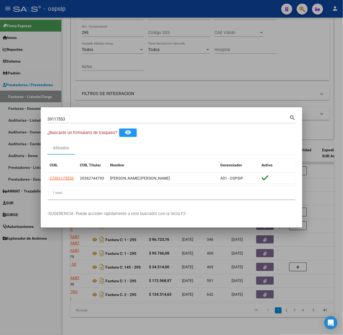
click at [75, 119] on input "39117553" at bounding box center [168, 119] width 242 height 5
type input "49069133"
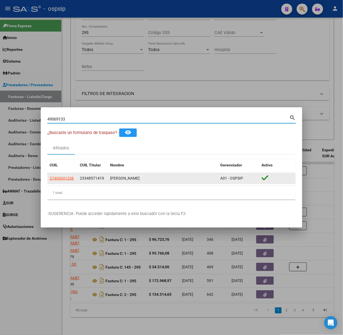
click at [70, 175] on app-link-go-to "27490691338" at bounding box center [61, 178] width 24 height 6
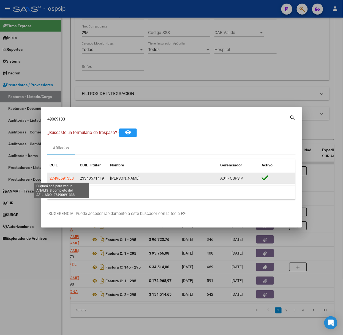
click at [70, 180] on span "27490691338" at bounding box center [61, 178] width 24 height 4
type textarea "27490691338"
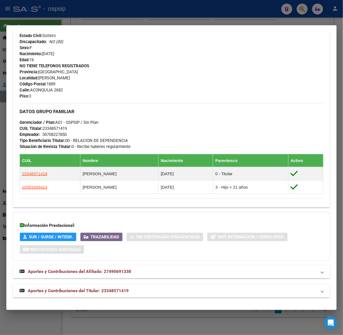
scroll to position [215, 0]
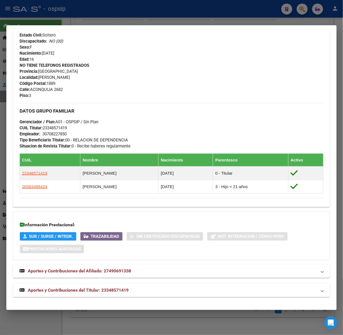
click at [117, 288] on span "Aportes y Contribuciones del Titular: 23348571419" at bounding box center [78, 290] width 101 height 5
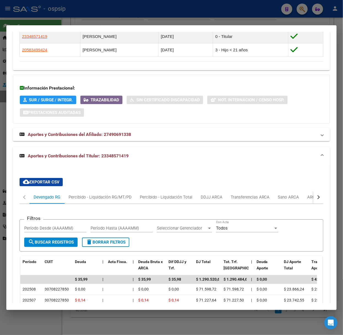
scroll to position [461, 0]
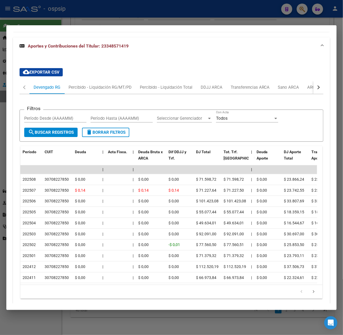
click at [93, 17] on div at bounding box center [171, 167] width 343 height 335
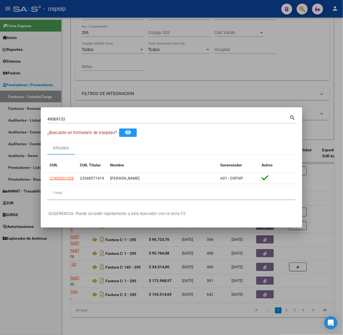
click at [81, 114] on div "49069133 Buscar (apellido, dni, [PERSON_NAME], [PERSON_NAME], cuit, obra social…" at bounding box center [171, 118] width 248 height 9
click at [81, 118] on input "49069133" at bounding box center [168, 119] width 242 height 5
type input "40074668"
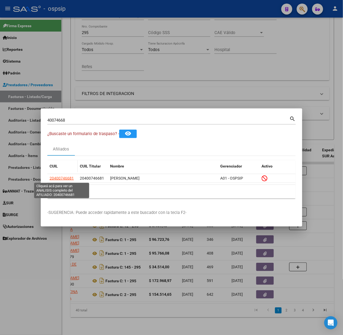
click at [66, 180] on span "20400746681" at bounding box center [61, 178] width 24 height 4
type textarea "20400746681"
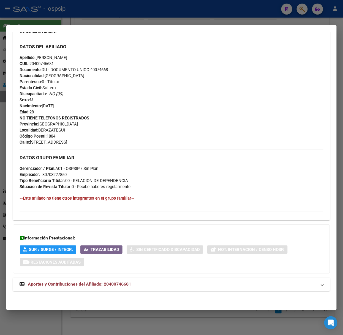
click at [75, 287] on span "Aportes y Contribuciones del Afiliado: 20400746681" at bounding box center [79, 284] width 103 height 5
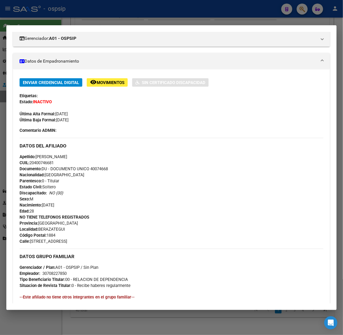
scroll to position [0, 0]
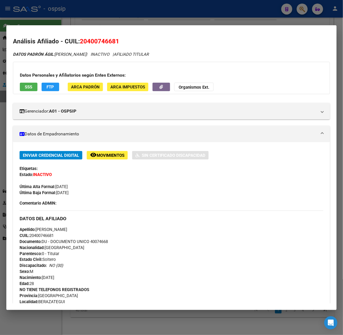
click at [34, 93] on div "Datos Personales y Afiliatorios según Entes Externos: SSS FTP ARCA Padrón ARCA …" at bounding box center [171, 78] width 317 height 32
click at [32, 91] on button "SSS" at bounding box center [29, 87] width 18 height 9
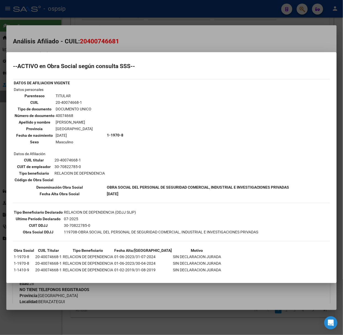
click at [55, 41] on div at bounding box center [171, 167] width 343 height 335
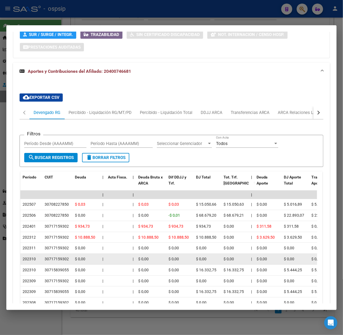
scroll to position [441, 0]
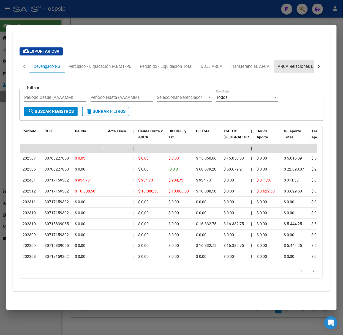
click at [299, 64] on div "ARCA Relaciones Laborales" at bounding box center [303, 67] width 51 height 6
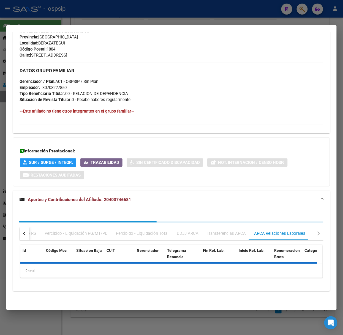
scroll to position [355, 0]
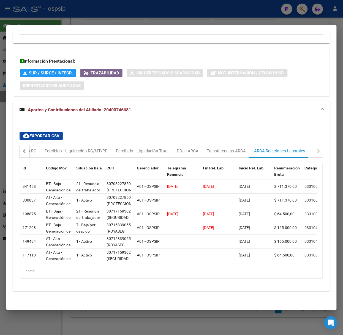
click at [92, 15] on div at bounding box center [171, 167] width 343 height 335
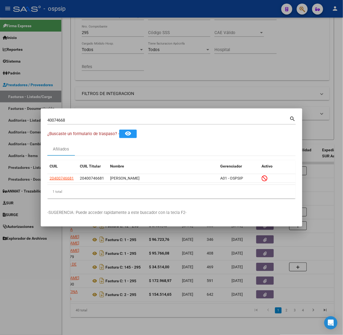
click at [115, 123] on div "40074668 Buscar (apellido, dni, [PERSON_NAME], [PERSON_NAME], cuit, obra social)" at bounding box center [168, 120] width 242 height 8
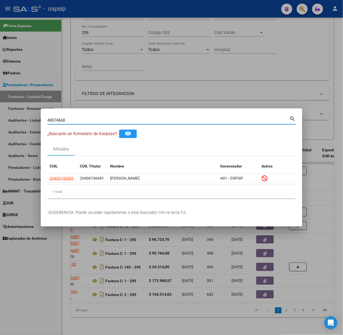
click at [107, 116] on div "40074668 Buscar (apellido, dni, [PERSON_NAME], [PERSON_NAME], cuit, obra social)" at bounding box center [168, 120] width 242 height 8
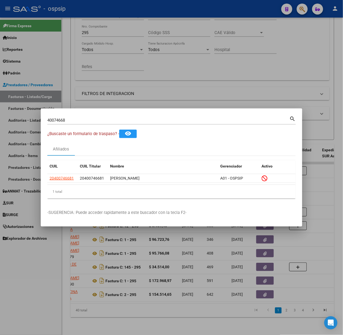
click at [108, 117] on div "40074668 Buscar (apellido, dni, [PERSON_NAME], [PERSON_NAME], cuit, obra social)" at bounding box center [168, 120] width 242 height 8
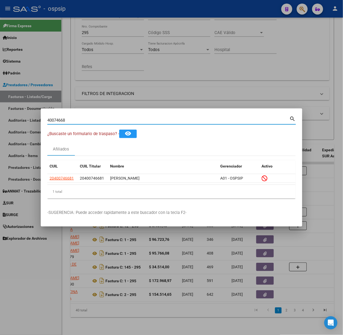
click at [109, 118] on input "40074668" at bounding box center [168, 120] width 242 height 5
type input "42233092"
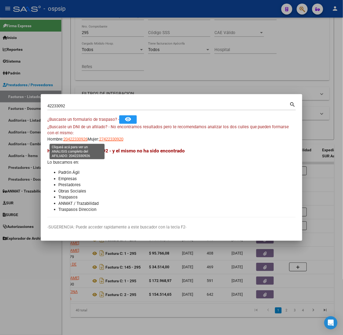
click at [74, 140] on span "20422330926" at bounding box center [75, 139] width 24 height 5
type textarea "20422330926"
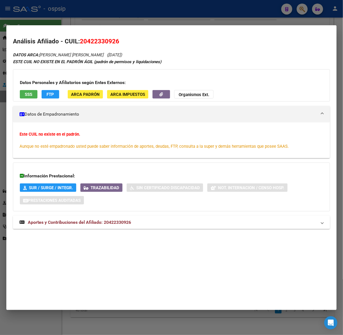
click at [104, 228] on mat-expansion-panel-header "Aportes y Contribuciones del Afiliado: 20422330926" at bounding box center [171, 222] width 317 height 13
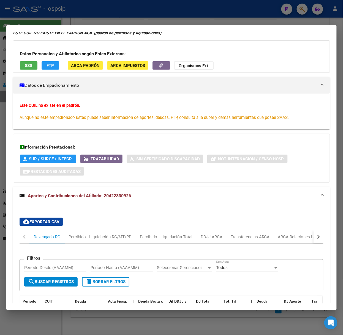
scroll to position [0, 0]
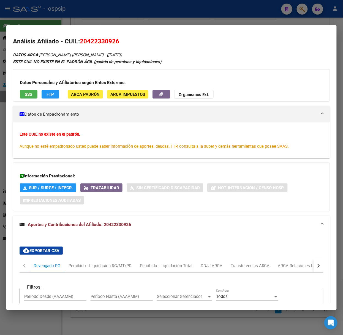
click at [37, 98] on app-consulta-sss-html "SSS" at bounding box center [29, 94] width 18 height 9
click at [34, 97] on button "SSS" at bounding box center [29, 94] width 18 height 9
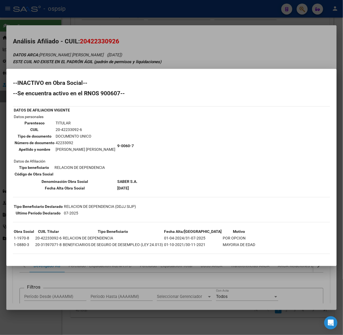
click at [78, 61] on div at bounding box center [171, 167] width 343 height 335
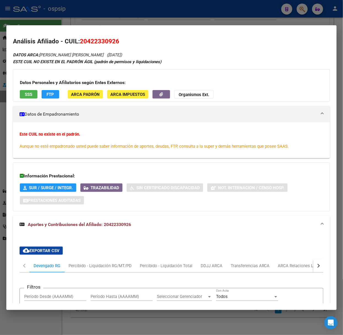
drag, startPoint x: 50, startPoint y: 16, endPoint x: 58, endPoint y: 89, distance: 72.4
click at [50, 16] on div at bounding box center [171, 167] width 343 height 335
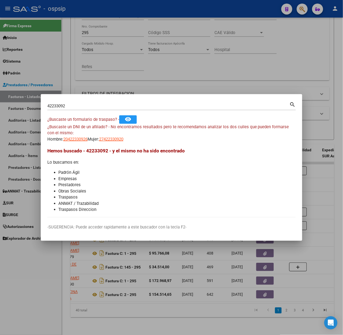
click at [64, 106] on input "42233092" at bounding box center [168, 106] width 242 height 5
type input "47561687"
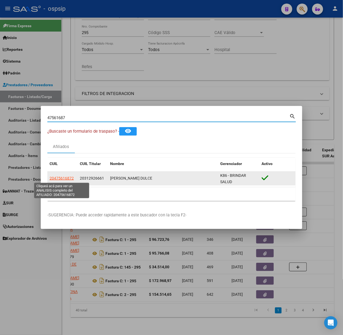
click at [65, 177] on span "20475616872" at bounding box center [61, 178] width 24 height 4
type textarea "20475616872"
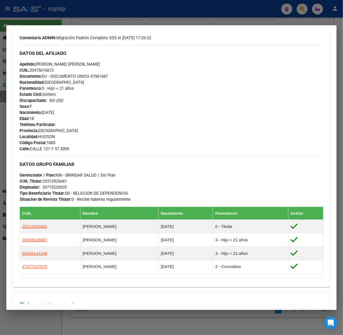
scroll to position [240, 0]
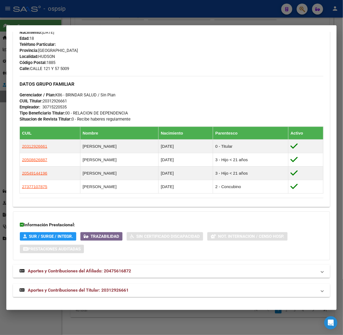
click at [121, 291] on span "Aportes y Contribuciones del Titular: 20312926661" at bounding box center [78, 290] width 101 height 5
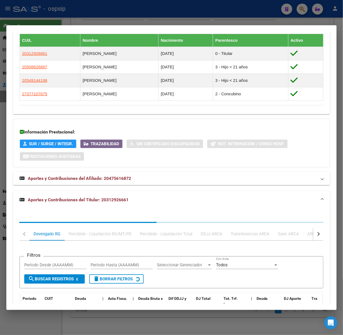
scroll to position [376, 0]
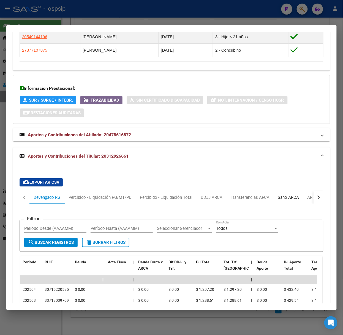
click at [301, 197] on div "Sano ARCA" at bounding box center [288, 197] width 29 height 13
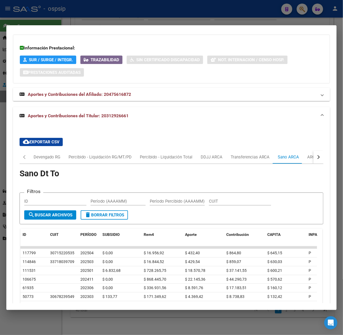
scroll to position [486, 0]
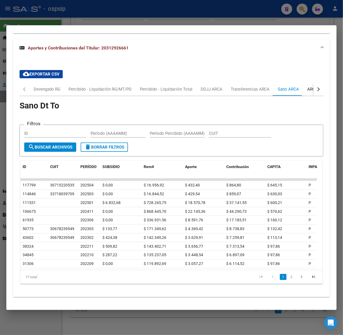
click at [307, 88] on div "ARCA Relaciones Laborales" at bounding box center [332, 89] width 51 height 6
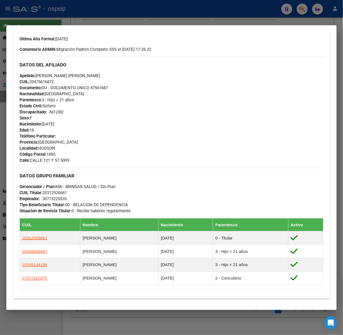
scroll to position [0, 0]
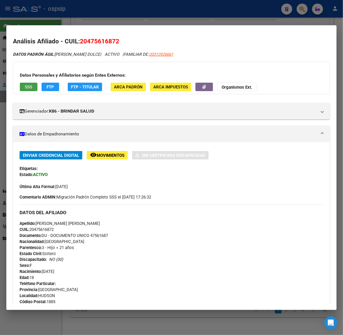
click at [30, 90] on button "SSS" at bounding box center [29, 87] width 18 height 9
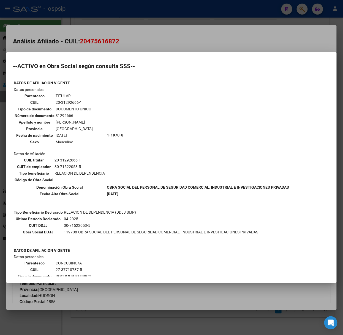
click at [74, 37] on div at bounding box center [171, 167] width 343 height 335
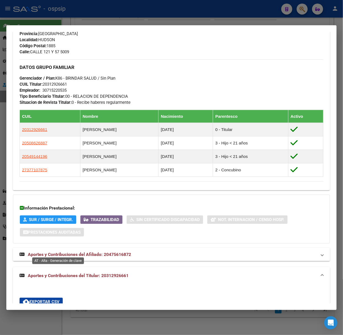
scroll to position [478, 0]
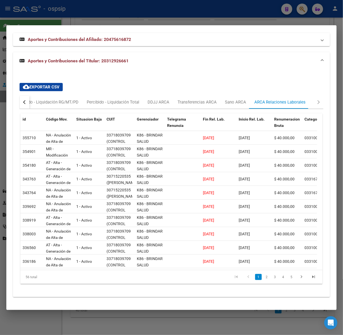
click at [26, 100] on div "button" at bounding box center [25, 102] width 4 height 4
click at [43, 99] on div "Devengado RG" at bounding box center [47, 102] width 27 height 6
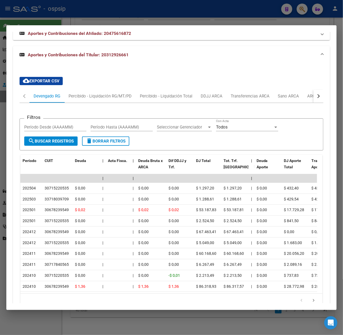
click at [125, 12] on div at bounding box center [171, 167] width 343 height 335
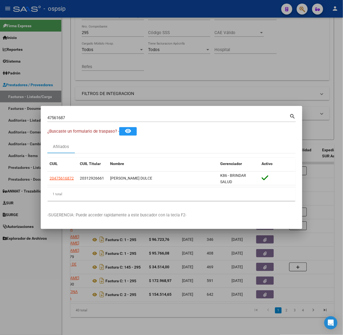
click at [105, 119] on input "47561687" at bounding box center [168, 117] width 242 height 5
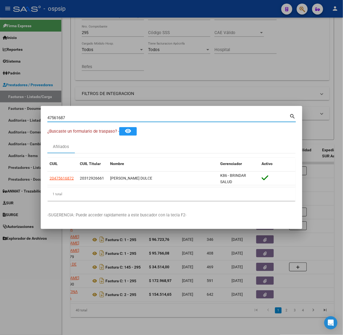
click at [105, 119] on input "47561687" at bounding box center [168, 117] width 242 height 5
type input "29249015"
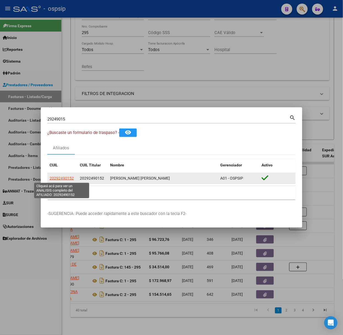
click at [63, 176] on span "20292490152" at bounding box center [61, 178] width 24 height 4
type textarea "20292490152"
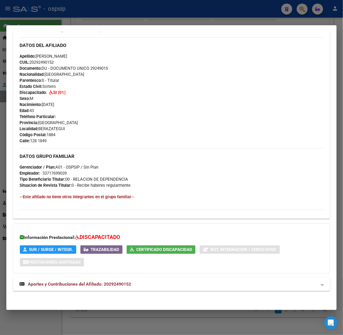
click at [121, 281] on mat-expansion-panel-header "Aportes y Contribuciones del Afiliado: 20292490152" at bounding box center [171, 284] width 317 height 13
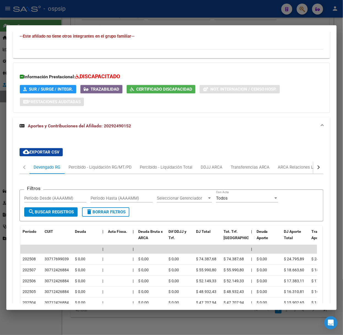
scroll to position [341, 0]
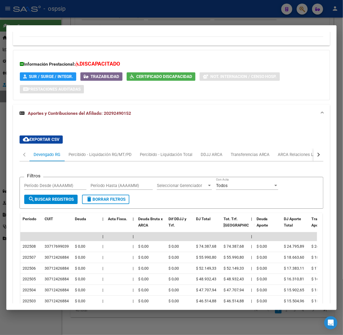
click at [81, 22] on div at bounding box center [171, 167] width 343 height 335
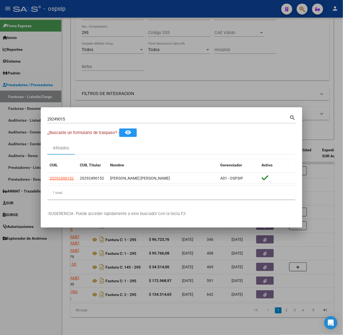
click at [67, 115] on div "29249015 Buscar (apellido, dni, [PERSON_NAME], [PERSON_NAME], cuit, obra social)" at bounding box center [168, 119] width 242 height 8
click at [71, 119] on input "29249015" at bounding box center [168, 119] width 242 height 5
type input "40184075"
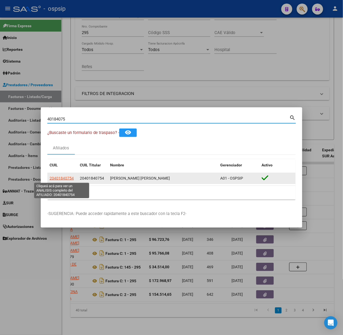
click at [60, 177] on span "20401840754" at bounding box center [61, 178] width 24 height 4
type textarea "20401840754"
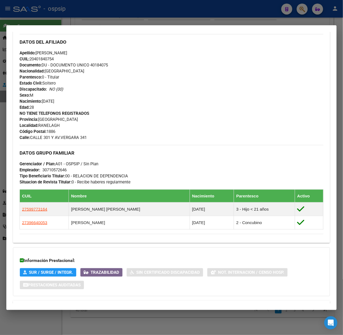
scroll to position [190, 0]
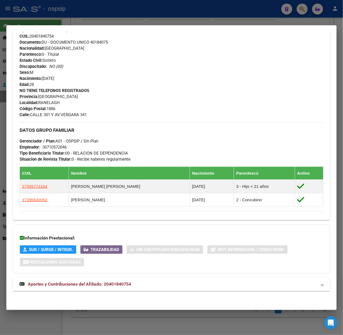
click at [126, 284] on span "Aportes y Contribuciones del Afiliado: 20401840754" at bounding box center [79, 284] width 103 height 5
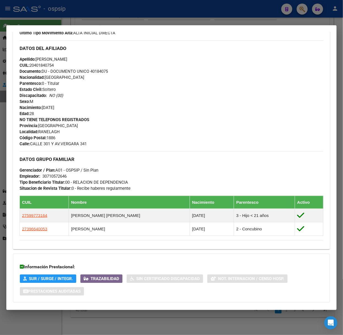
scroll to position [0, 0]
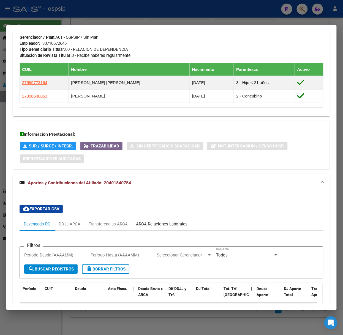
click at [171, 221] on div "ARCA Relaciones Laborales" at bounding box center [161, 224] width 51 height 6
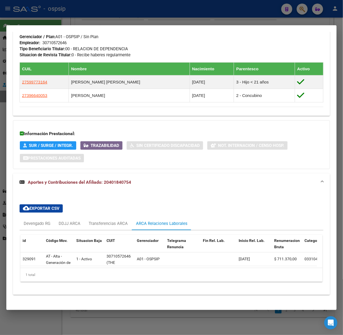
scroll to position [0, 0]
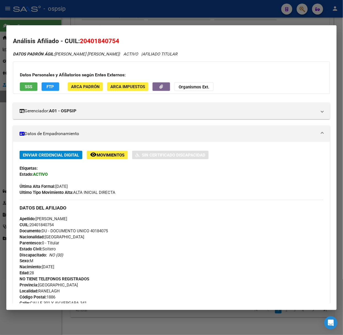
click at [16, 86] on div "Datos Personales y Afiliatorios según Entes Externos: SSS FTP ARCA Padrón ARCA …" at bounding box center [171, 78] width 317 height 32
click at [25, 87] on span "SSS" at bounding box center [28, 86] width 7 height 5
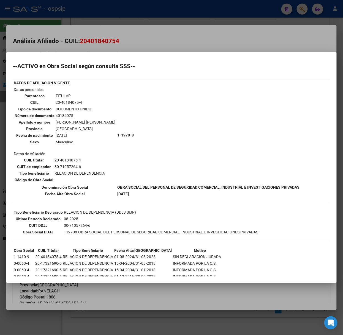
click at [72, 32] on div at bounding box center [171, 167] width 343 height 335
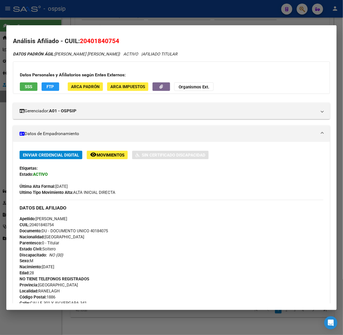
click at [42, 17] on div at bounding box center [171, 167] width 343 height 335
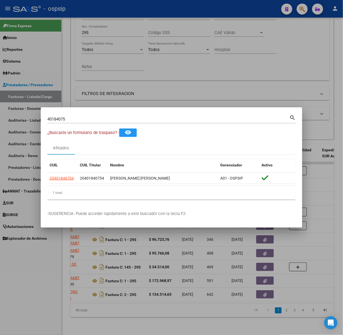
click at [79, 120] on input "40184075" at bounding box center [168, 119] width 242 height 5
type input "51329282"
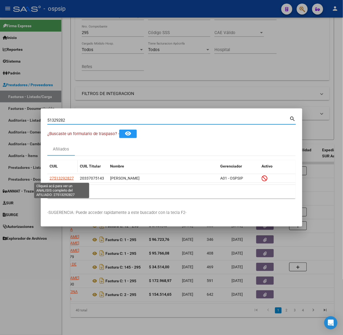
click at [63, 177] on span "27513292827" at bounding box center [61, 178] width 24 height 4
type textarea "27513292827"
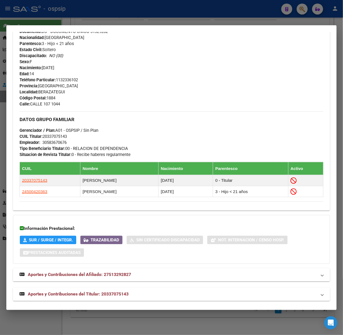
click at [135, 291] on mat-expansion-panel-header "Aportes y Contribuciones del Titular: 20337075143" at bounding box center [171, 294] width 317 height 13
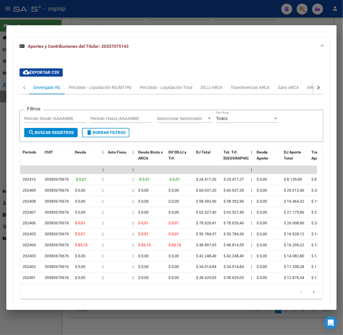
scroll to position [473, 0]
click at [139, 89] on div "Percibido - Liquidación Total" at bounding box center [166, 87] width 61 height 13
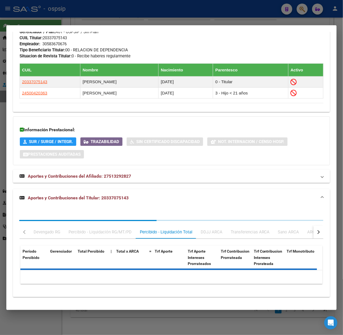
scroll to position [322, 0]
drag, startPoint x: 117, startPoint y: 95, endPoint x: 116, endPoint y: 108, distance: 12.7
click at [116, 96] on td "[PERSON_NAME]" at bounding box center [119, 93] width 78 height 11
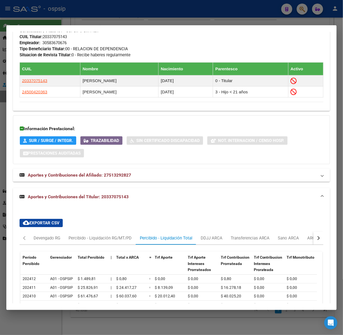
click at [105, 248] on div "Período Percibido Gerenciador Total Percibido | Total x ARCA = Trf Aporte Trf A…" at bounding box center [171, 313] width 303 height 137
click at [104, 242] on div "Percibido - Liquidación RG/MT/PD" at bounding box center [99, 238] width 71 height 13
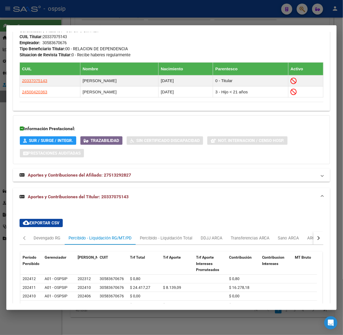
click at [313, 241] on button "button" at bounding box center [318, 238] width 10 height 13
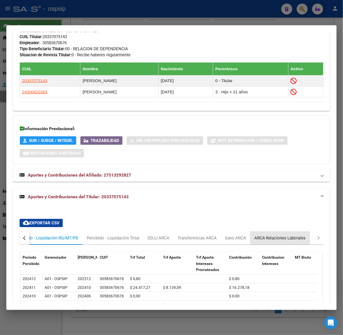
click at [304, 236] on div "ARCA Relaciones Laborales" at bounding box center [279, 238] width 51 height 6
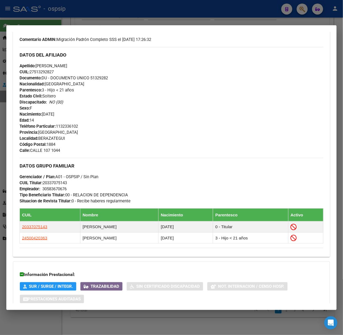
scroll to position [0, 0]
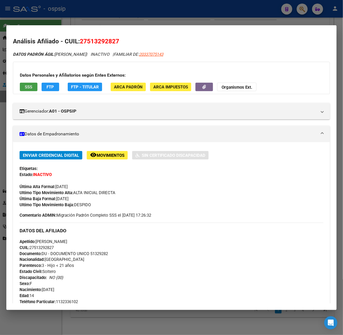
click at [36, 91] on button "SSS" at bounding box center [29, 87] width 18 height 9
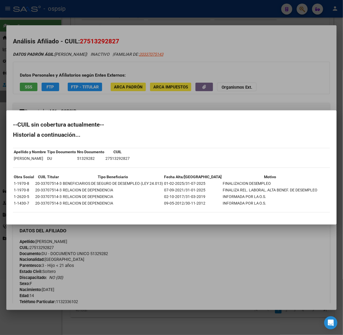
click at [62, 75] on div at bounding box center [171, 167] width 343 height 335
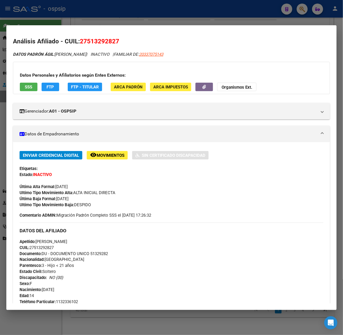
click at [92, 11] on div at bounding box center [171, 167] width 343 height 335
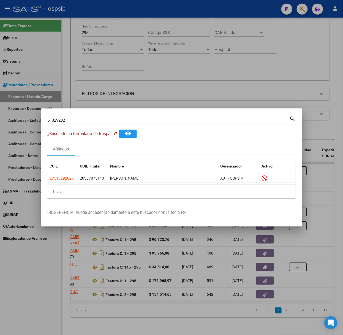
click at [92, 116] on div "51329282 Buscar (apellido, dni, [PERSON_NAME], [PERSON_NAME], cuit, obra social…" at bounding box center [171, 119] width 248 height 9
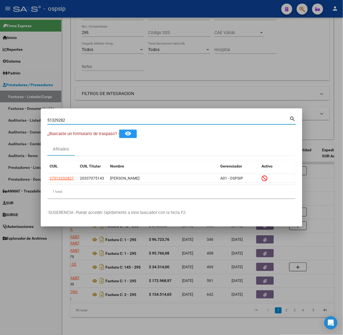
click at [96, 118] on input "51329282" at bounding box center [168, 120] width 242 height 5
type input "20879296"
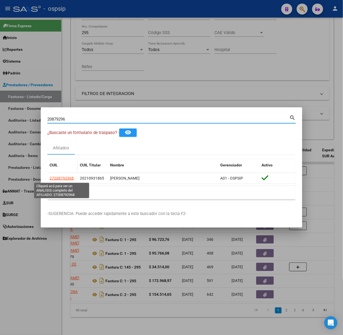
click at [56, 178] on span "27208792968" at bounding box center [61, 178] width 24 height 4
type textarea "27208792968"
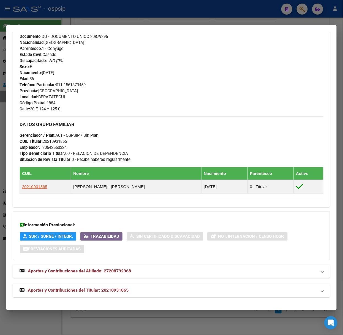
click at [111, 291] on span "Aportes y Contribuciones del Titular: 20210931865" at bounding box center [78, 290] width 101 height 5
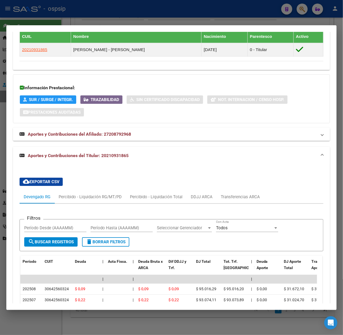
scroll to position [468, 0]
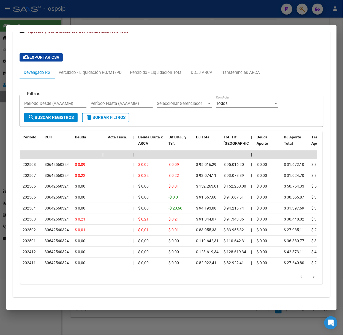
click at [92, 7] on div at bounding box center [171, 167] width 343 height 335
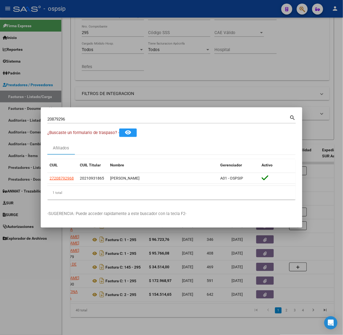
click at [87, 118] on input "20879296" at bounding box center [168, 119] width 242 height 5
type input "56035150"
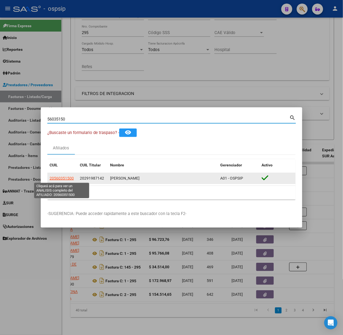
click at [68, 179] on span "20560351500" at bounding box center [61, 178] width 24 height 4
type textarea "20560351500"
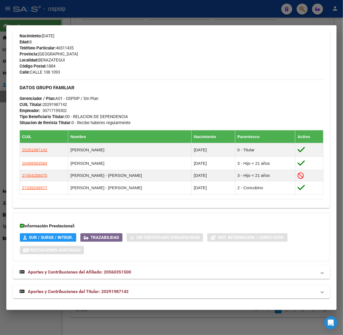
scroll to position [228, 0]
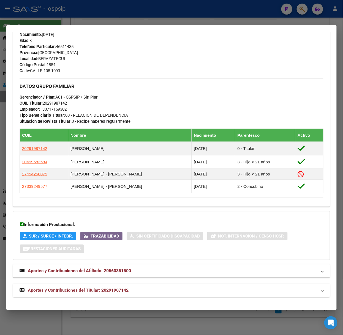
click at [136, 284] on div "DATOS PADRÓN ÁGIL: [PERSON_NAME] | ACTIVO | FAMILIAR DE: 20291987142 Datos Pers…" at bounding box center [171, 60] width 317 height 473
click at [139, 287] on mat-expansion-panel-header "Aportes y Contribuciones del Titular: 20291987142" at bounding box center [171, 290] width 317 height 13
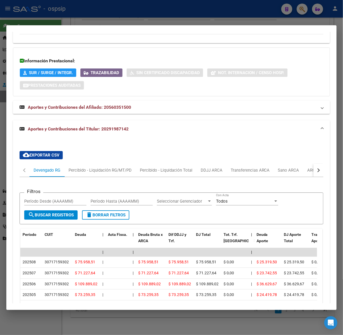
scroll to position [437, 0]
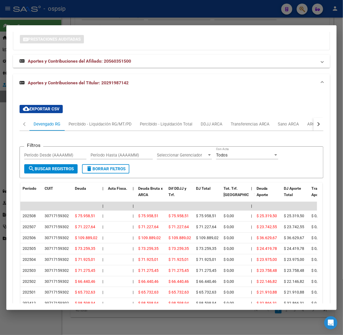
drag, startPoint x: 161, startPoint y: 5, endPoint x: 95, endPoint y: 100, distance: 116.2
click at [160, 5] on div at bounding box center [171, 167] width 343 height 335
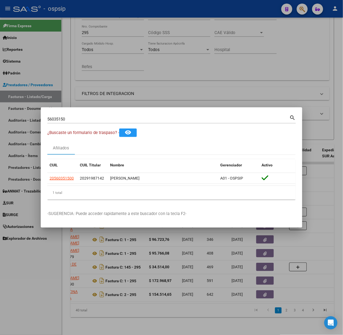
click at [84, 119] on input "56035150" at bounding box center [168, 119] width 242 height 5
type input "14816619"
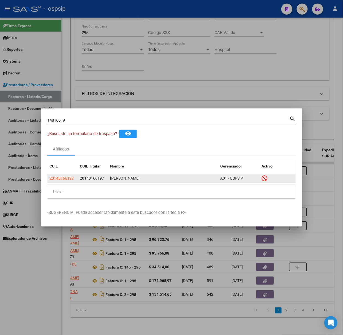
click at [65, 175] on app-link-go-to "20148166197" at bounding box center [61, 178] width 24 height 6
click at [67, 175] on app-link-go-to "20148166197" at bounding box center [61, 178] width 24 height 6
click at [70, 178] on span "20148166197" at bounding box center [61, 178] width 24 height 4
type textarea "20148166197"
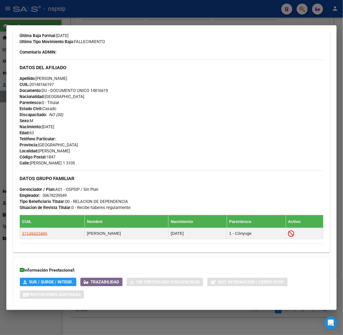
scroll to position [191, 0]
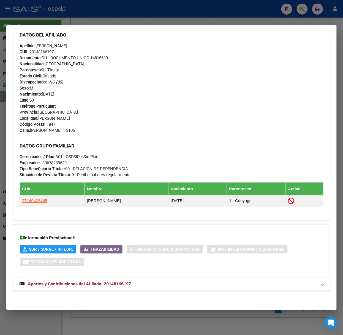
click at [113, 278] on div "DATOS PADRÓN ÁGIL: [PERSON_NAME] | INACTIVO | AFILIADO TITULAR Datos Personales…" at bounding box center [171, 79] width 317 height 436
click at [116, 285] on span "Aportes y Contribuciones del Afiliado: 20148166197" at bounding box center [79, 284] width 103 height 5
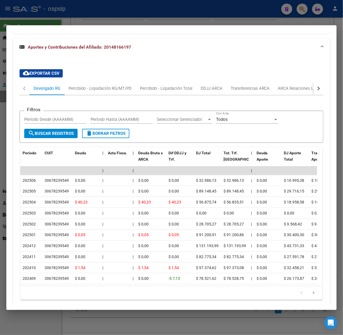
scroll to position [437, 0]
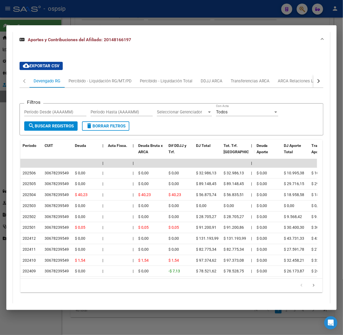
click at [46, 32] on mat-expansion-panel-header "Aportes y Contribuciones del Afiliado: 20148166197" at bounding box center [171, 40] width 317 height 18
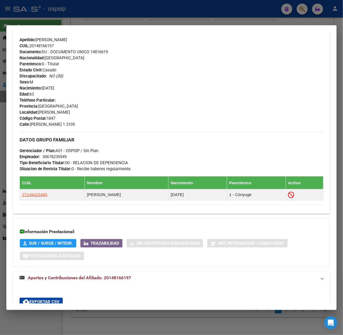
scroll to position [191, 0]
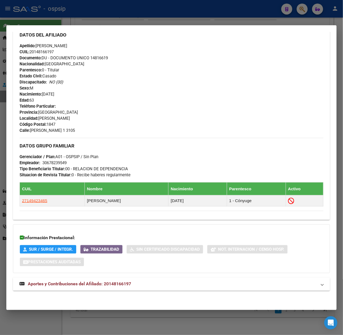
click at [46, 24] on div at bounding box center [171, 167] width 343 height 335
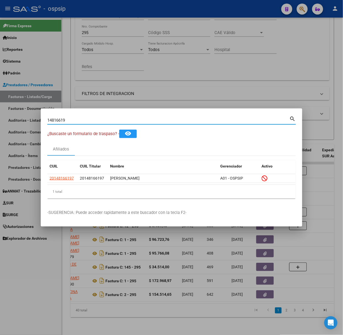
click at [82, 122] on input "14816619" at bounding box center [168, 120] width 242 height 5
type input "43256689"
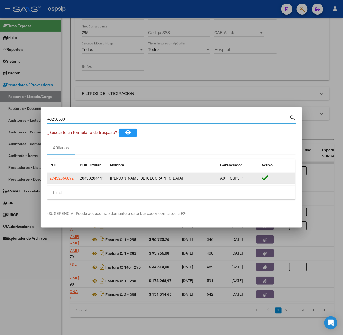
click at [64, 181] on span "27432566892" at bounding box center [61, 178] width 24 height 4
type textarea "27432566892"
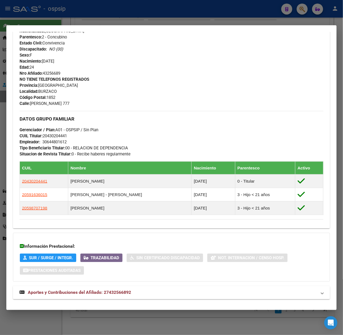
scroll to position [218, 0]
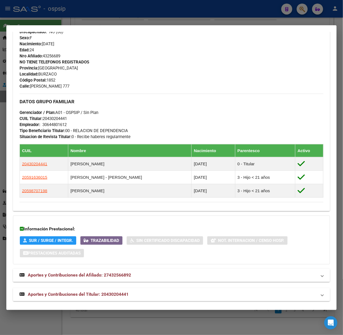
click at [114, 297] on span "Aportes y Contribuciones del Titular: 20430204441" at bounding box center [78, 294] width 101 height 5
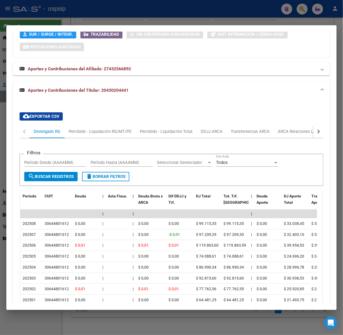
scroll to position [432, 0]
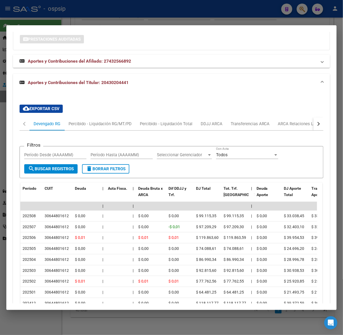
click at [68, 18] on div at bounding box center [171, 167] width 343 height 335
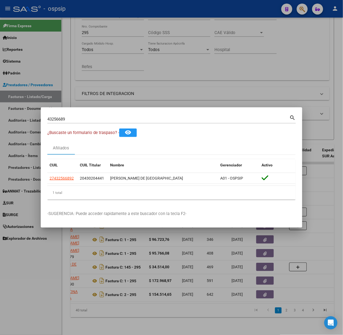
click at [87, 122] on input "43256689" at bounding box center [168, 119] width 242 height 5
type input "59587585"
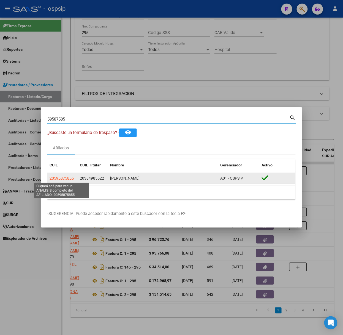
click at [67, 181] on span "20595875855" at bounding box center [61, 178] width 24 height 4
type textarea "20595875855"
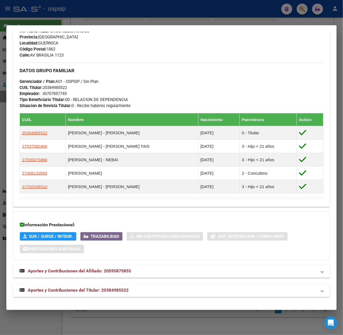
click at [117, 286] on mat-expansion-panel-header "Aportes y Contribuciones del Titular: 20384985522" at bounding box center [171, 290] width 317 height 13
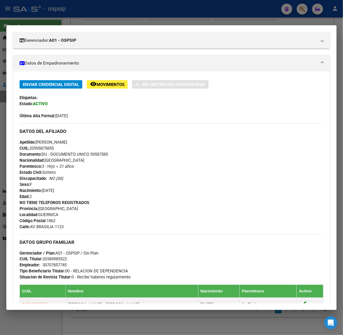
scroll to position [0, 0]
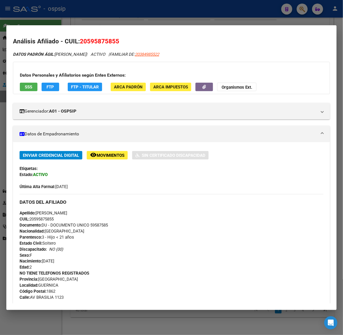
click at [35, 86] on button "SSS" at bounding box center [29, 87] width 18 height 9
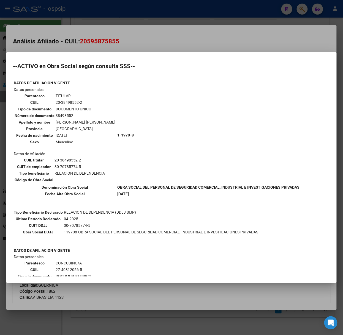
click at [73, 27] on div at bounding box center [171, 167] width 343 height 335
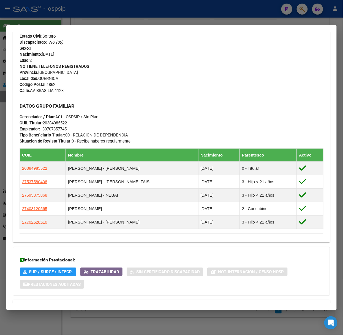
scroll to position [220, 0]
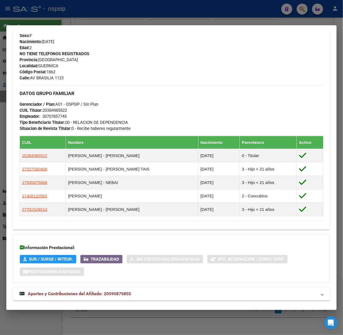
click at [152, 21] on div at bounding box center [171, 167] width 343 height 335
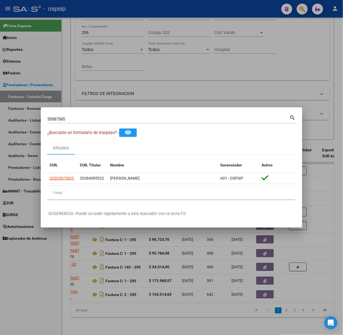
click at [123, 115] on div "59587585 Buscar (apellido, dni, [PERSON_NAME], [PERSON_NAME], cuit, obra social…" at bounding box center [171, 118] width 248 height 9
click at [124, 117] on input "59587585" at bounding box center [168, 119] width 242 height 5
type input "44502308"
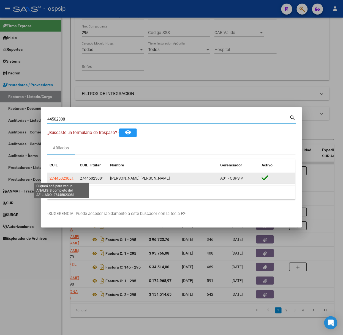
click at [68, 176] on span "27445023081" at bounding box center [61, 178] width 24 height 4
type textarea "27445023081"
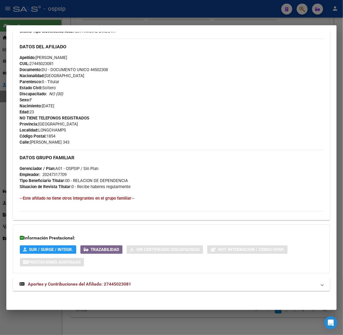
click at [102, 291] on mat-expansion-panel-header "Aportes y Contribuciones del Afiliado: 27445023081" at bounding box center [171, 284] width 317 height 13
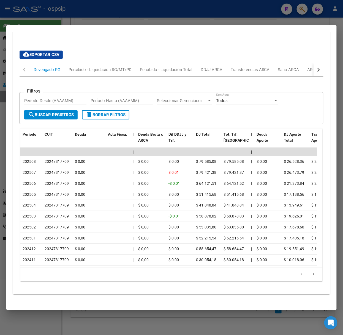
scroll to position [430, 0]
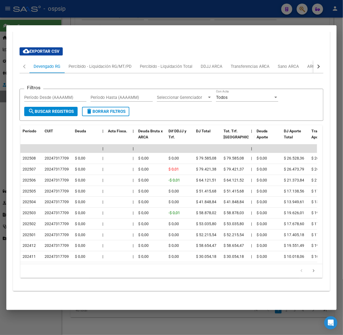
drag, startPoint x: 116, startPoint y: 22, endPoint x: 110, endPoint y: 43, distance: 21.3
click at [113, 21] on div at bounding box center [171, 167] width 343 height 335
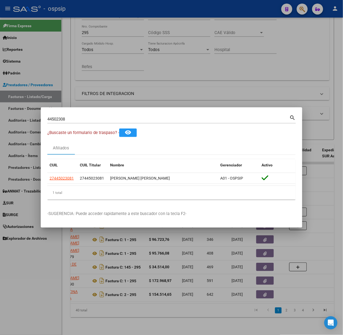
click at [97, 119] on input "44502308" at bounding box center [168, 119] width 242 height 5
type input "59168105"
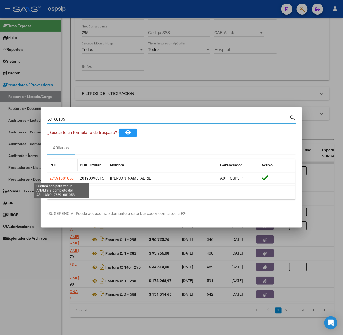
click at [60, 180] on span "27591681058" at bounding box center [61, 178] width 24 height 4
type textarea "27591681058"
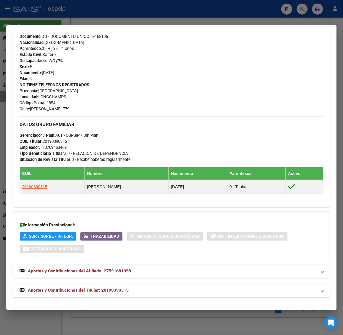
click at [125, 288] on span "Aportes y Contribuciones del Titular: 20190390315" at bounding box center [78, 290] width 101 height 5
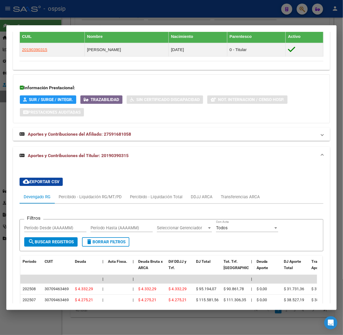
scroll to position [369, 0]
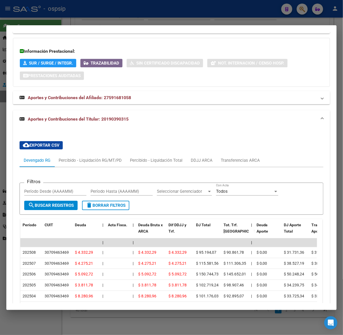
click at [94, 19] on div at bounding box center [171, 167] width 343 height 335
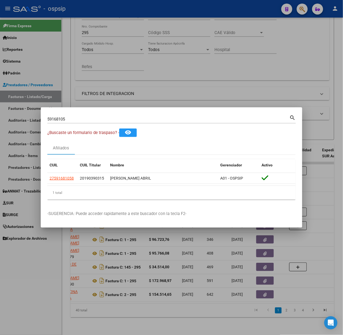
click at [99, 119] on input "59168105" at bounding box center [168, 119] width 242 height 5
type input "35719187"
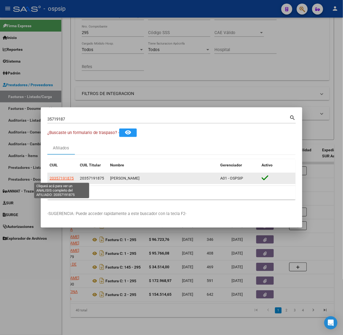
click at [64, 178] on span "20357191875" at bounding box center [61, 178] width 24 height 4
type textarea "20357191875"
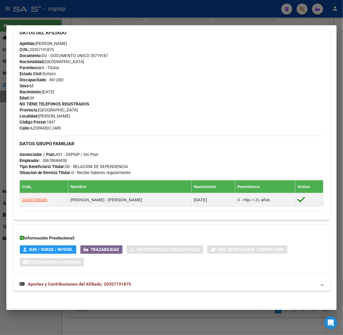
click at [114, 285] on span "Aportes y Contribuciones del Afiliado: 20357191875" at bounding box center [79, 284] width 103 height 5
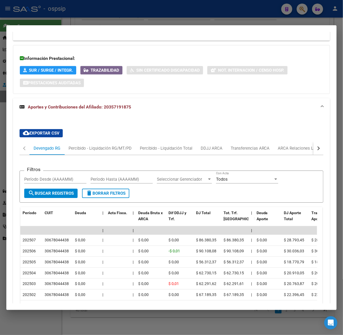
scroll to position [445, 0]
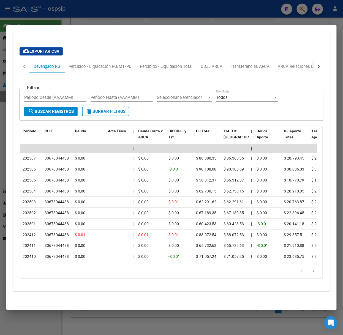
click at [72, 7] on div at bounding box center [171, 167] width 343 height 335
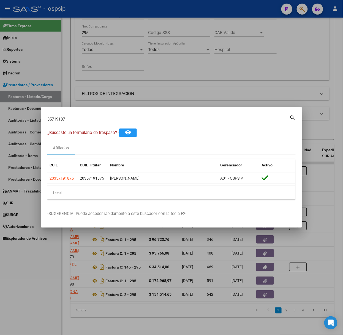
click at [77, 119] on input "35719187" at bounding box center [168, 119] width 242 height 5
type input "47960600"
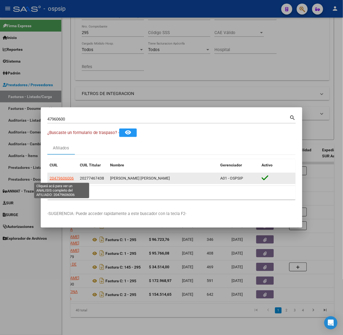
click at [56, 178] on span "20479606006" at bounding box center [61, 178] width 24 height 4
type textarea "20479606006"
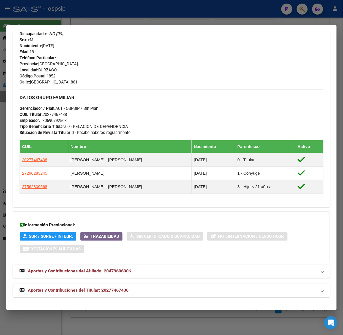
click at [122, 290] on span "Aportes y Contribuciones del Titular: 20277467438" at bounding box center [78, 290] width 101 height 5
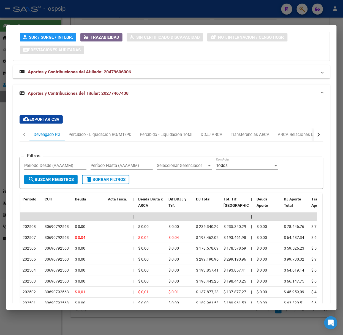
scroll to position [507, 0]
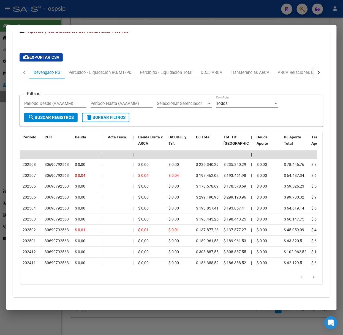
click at [85, 22] on div at bounding box center [171, 167] width 343 height 335
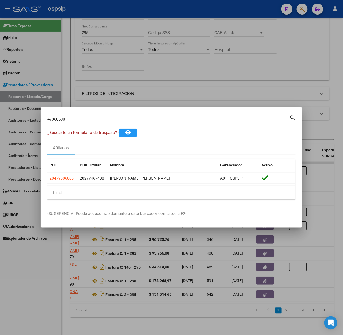
click at [77, 115] on div "47960600 Buscar (apellido, dni, cuil, [PERSON_NAME], cuit, obra social)" at bounding box center [168, 119] width 242 height 8
click at [82, 120] on input "47960600" at bounding box center [168, 119] width 242 height 5
type input "21834433"
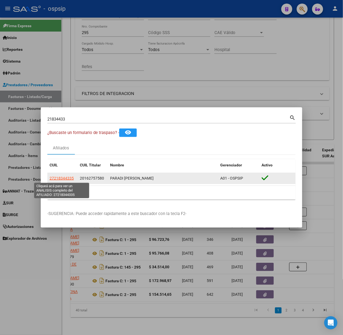
click at [62, 180] on span "27218344335" at bounding box center [61, 178] width 24 height 4
type textarea "27218344335"
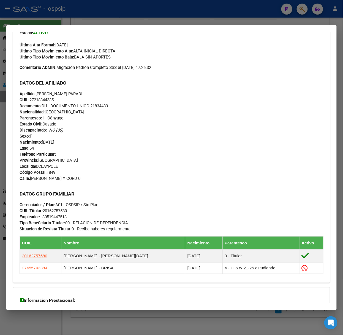
scroll to position [218, 0]
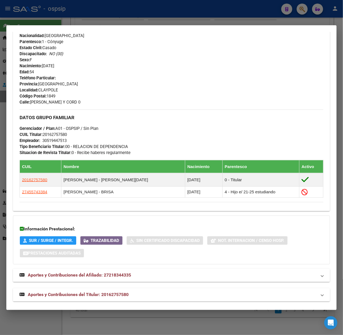
click at [128, 294] on span "Aportes y Contribuciones del Titular: 20162757580" at bounding box center [78, 295] width 101 height 5
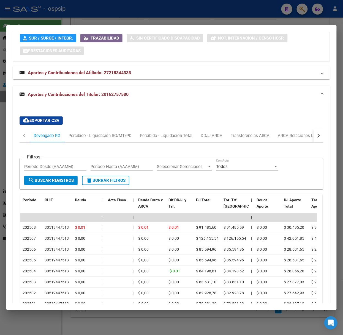
scroll to position [433, 0]
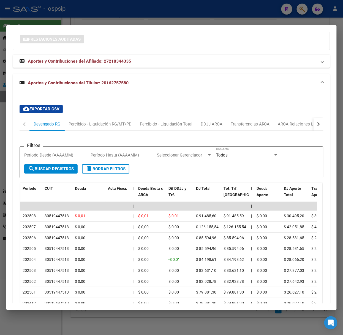
click at [111, 25] on mat-dialog-container "Análisis Afiliado - CUIL: 27218344335 DATOS PADRÓN ÁGIL: PARADI [PERSON_NAME] |…" at bounding box center [171, 167] width 330 height 285
click at [93, 22] on div at bounding box center [171, 167] width 343 height 335
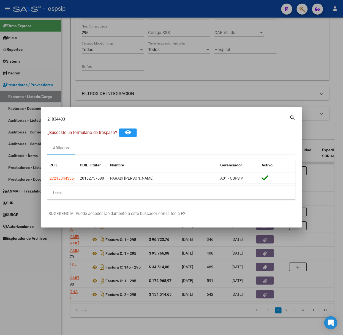
click at [92, 121] on input "21834433" at bounding box center [168, 119] width 242 height 5
type input "52460417"
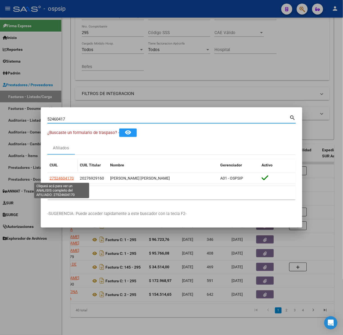
click at [72, 178] on span "27524604170" at bounding box center [61, 178] width 24 height 4
type textarea "27524604170"
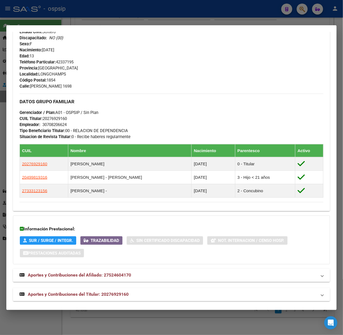
click at [117, 295] on span "Aportes y Contribuciones del Titular: 20276929160" at bounding box center [78, 294] width 101 height 5
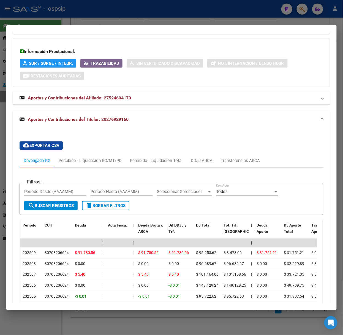
scroll to position [449, 0]
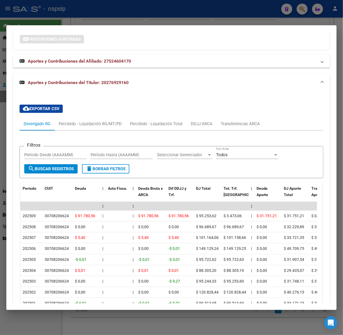
click at [98, 8] on div at bounding box center [171, 167] width 343 height 335
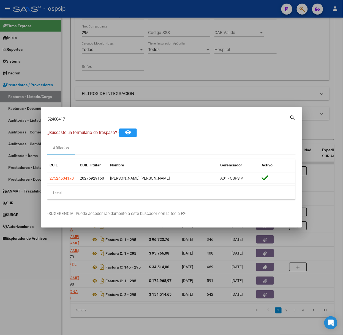
click at [77, 119] on input "52460417" at bounding box center [168, 119] width 242 height 5
type input "28868903"
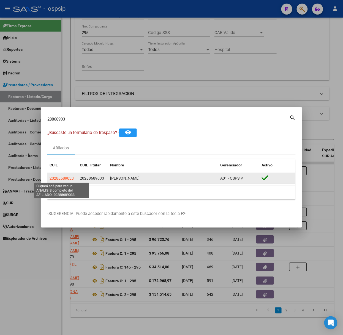
click at [63, 177] on span "20288689033" at bounding box center [61, 178] width 24 height 4
type textarea "20288689033"
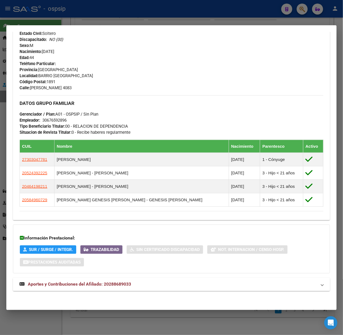
click at [120, 279] on mat-expansion-panel-header "Aportes y Contribuciones del Afiliado: 20288689033" at bounding box center [171, 284] width 317 height 13
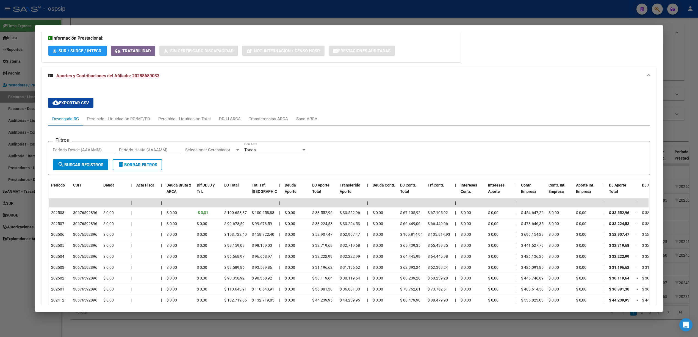
scroll to position [356, 0]
